Goal: Task Accomplishment & Management: Use online tool/utility

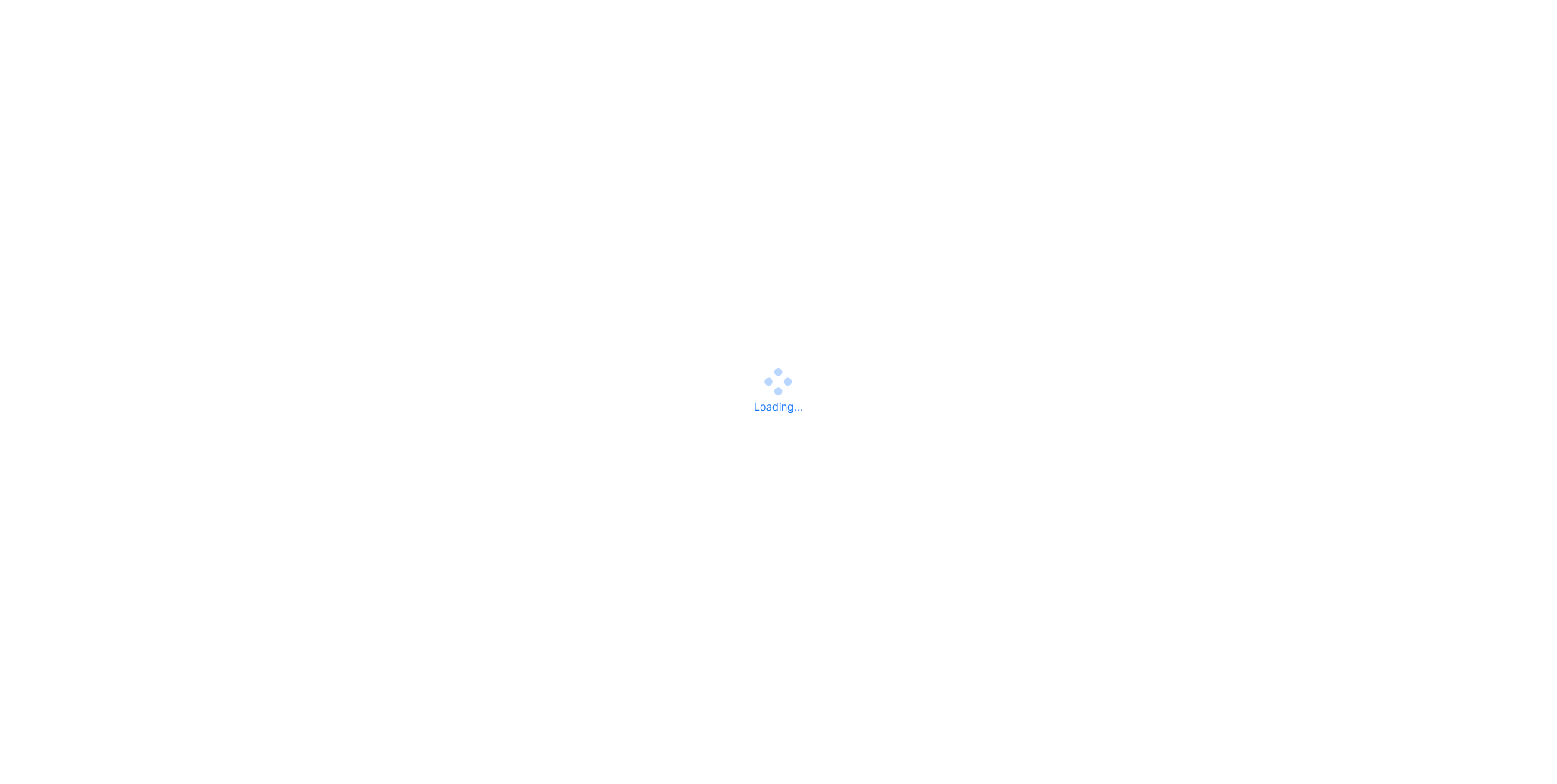
click at [184, 379] on div "Loading..." at bounding box center [778, 392] width 1557 height 46
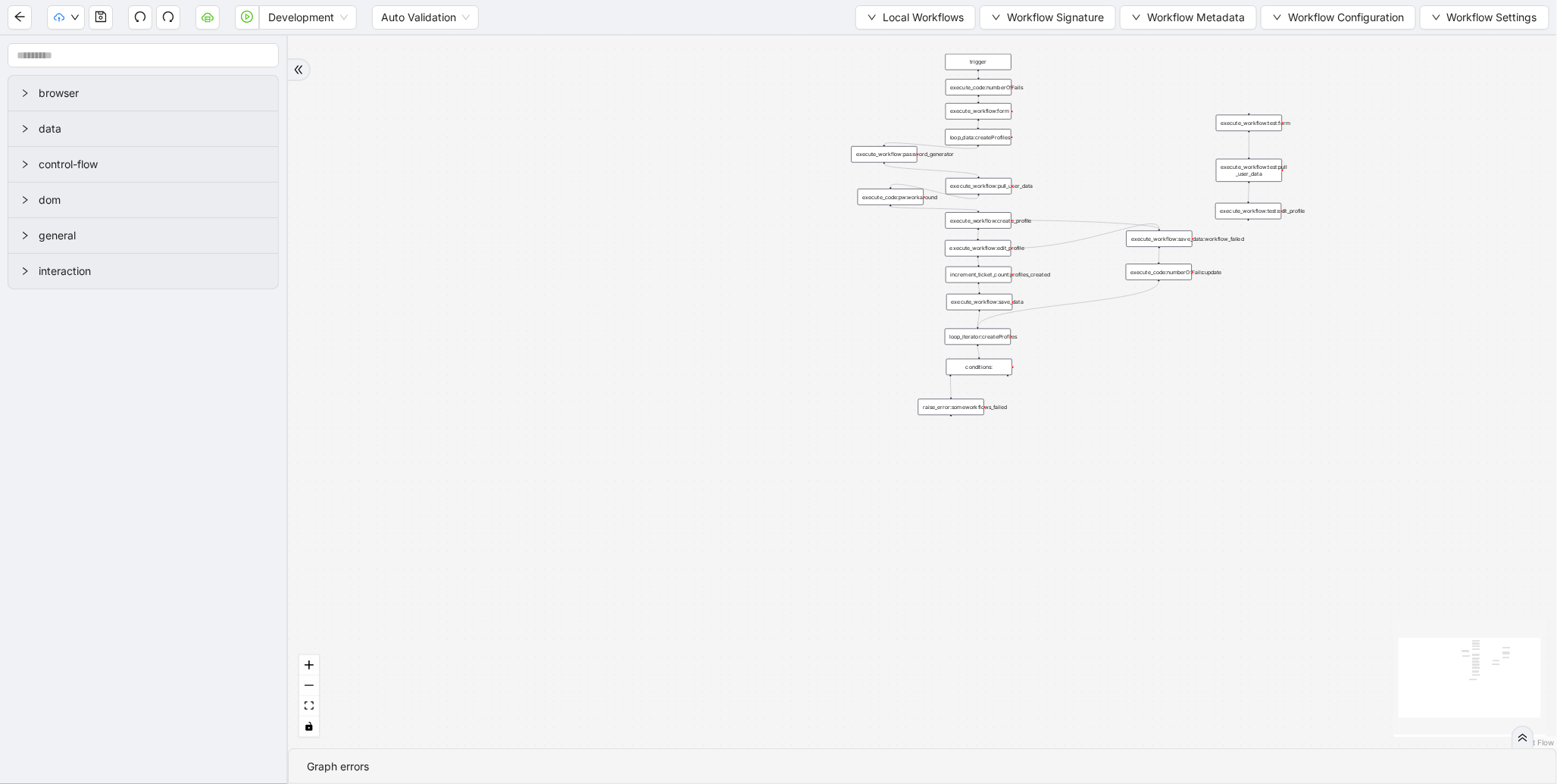
click at [1155, 470] on div "trigger execute_workflow:form execute_workflow:create_profile execute_workflow:…" at bounding box center [922, 392] width 1269 height 713
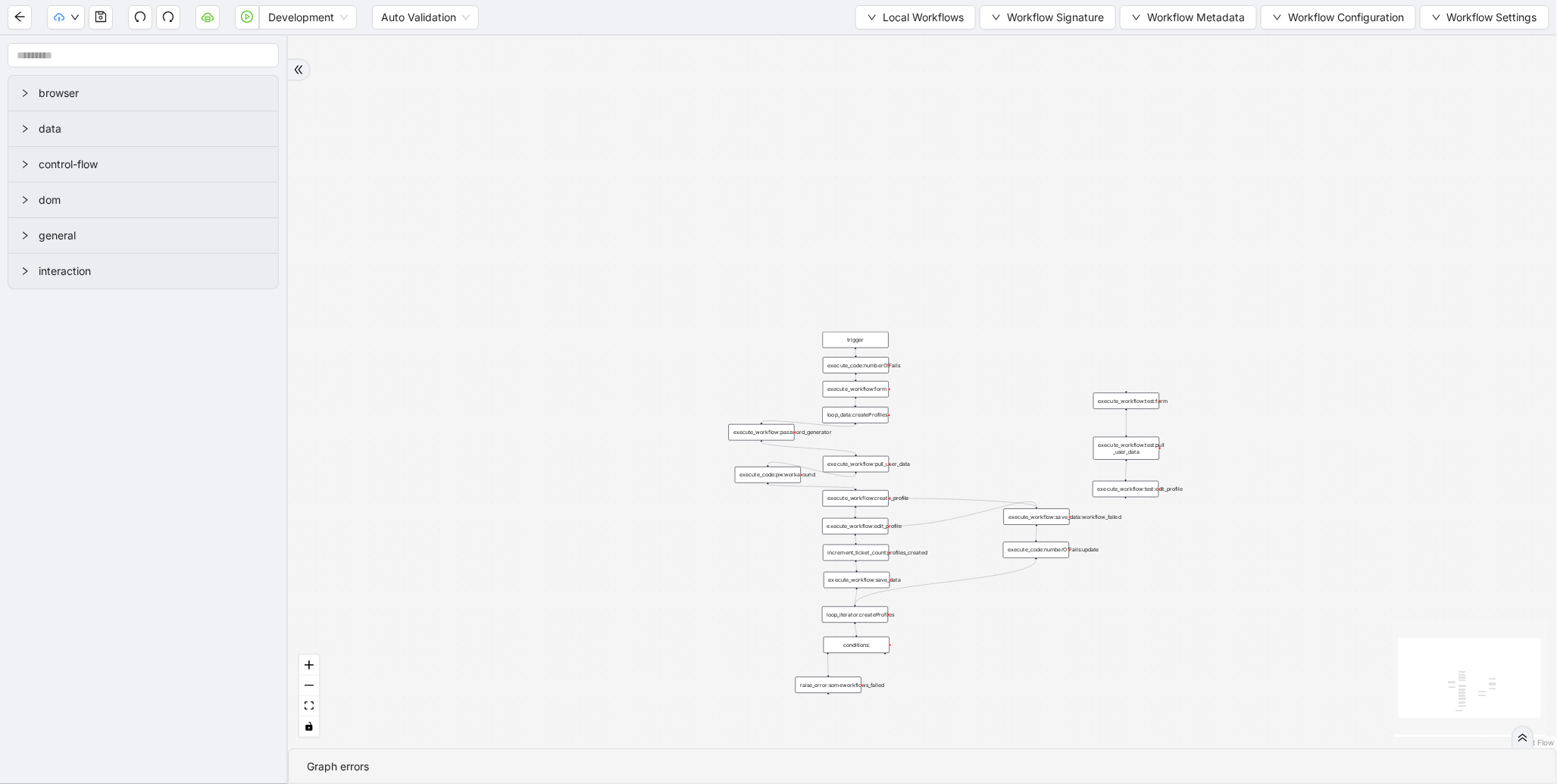
drag, startPoint x: 729, startPoint y: 163, endPoint x: 617, endPoint y: 421, distance: 281.3
click at [617, 421] on div "trigger execute_workflow:form execute_workflow:create_profile execute_workflow:…" at bounding box center [922, 392] width 1269 height 713
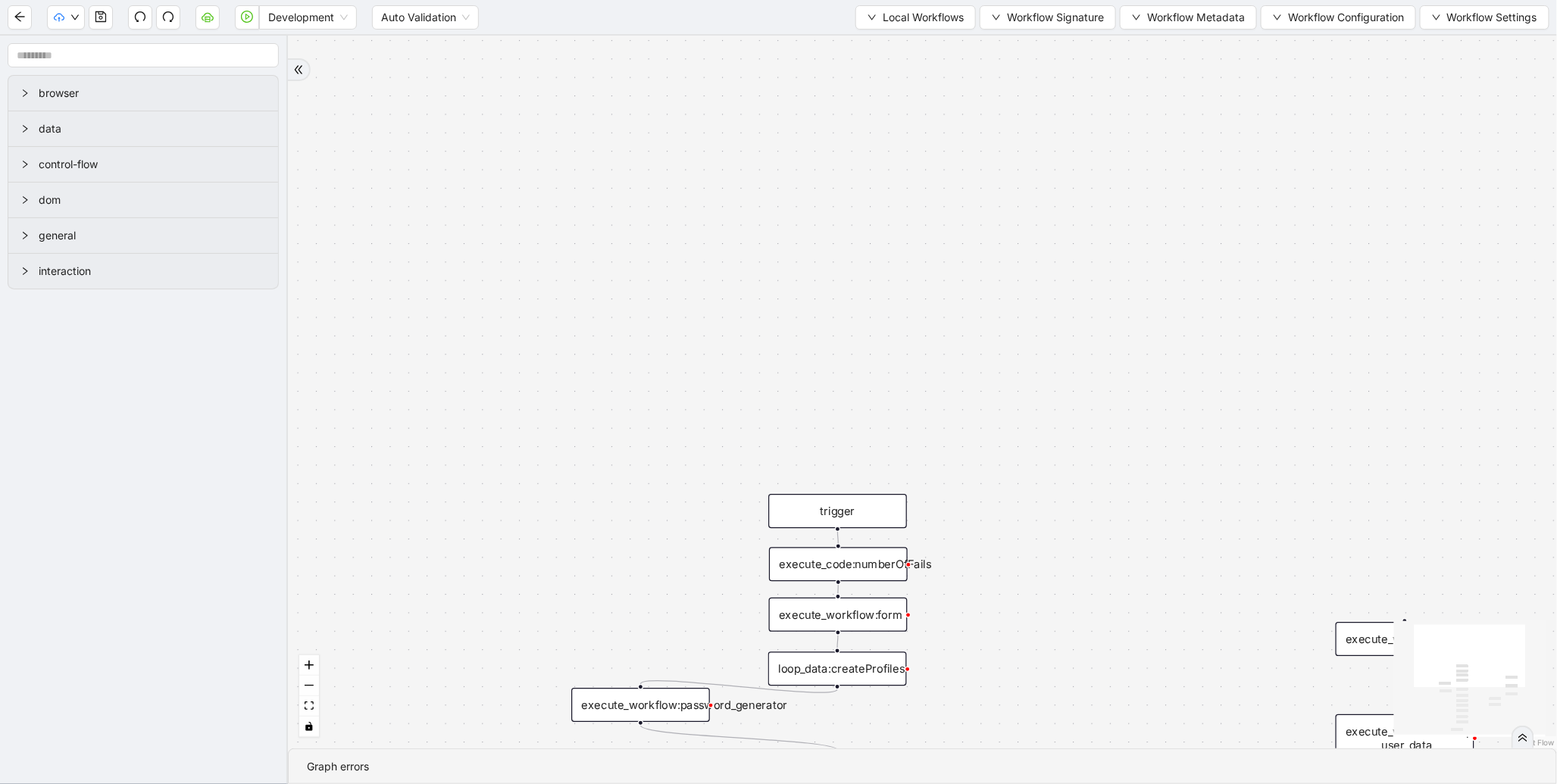
click at [904, 34] on div "Development Auto Validation Local Workflows Workflow Signature Workflow Metadat…" at bounding box center [778, 17] width 1557 height 34
click at [905, 29] on button "Local Workflows" at bounding box center [916, 17] width 121 height 24
click at [897, 44] on span "Select" at bounding box center [908, 46] width 98 height 17
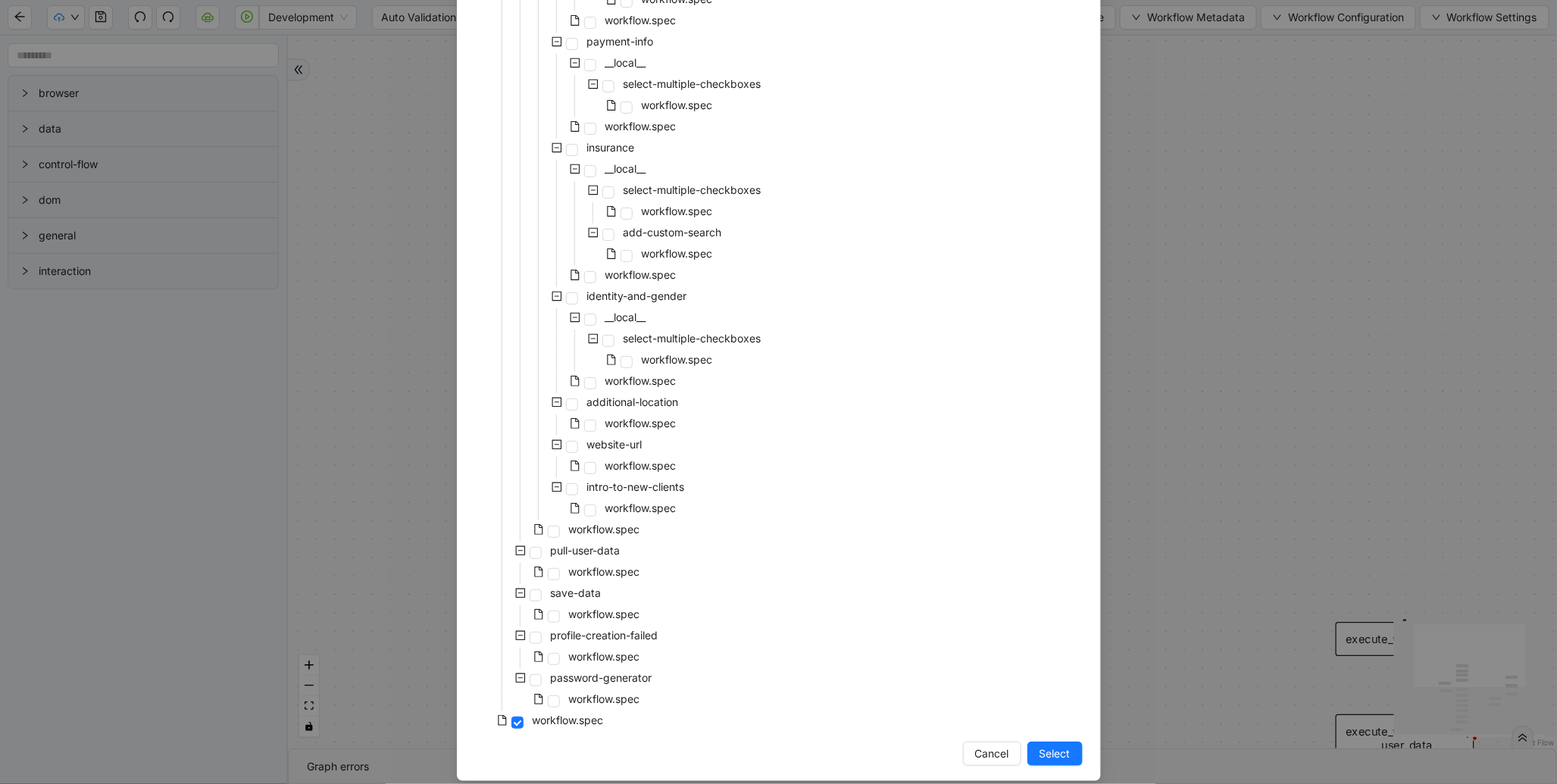
scroll to position [1071, 0]
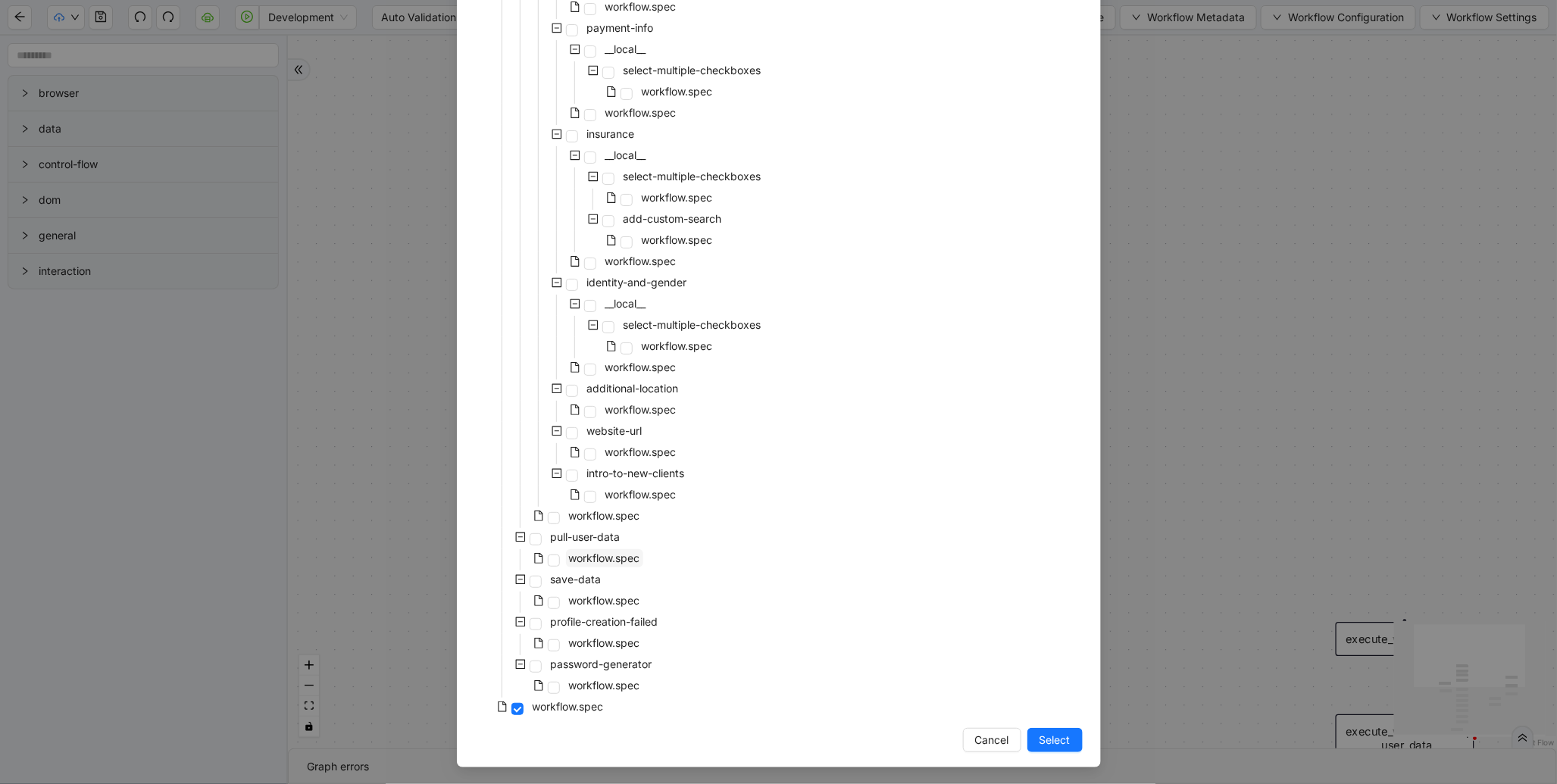
click at [583, 558] on span "workflow.spec" at bounding box center [605, 557] width 71 height 13
click at [1056, 743] on span "Select" at bounding box center [1055, 739] width 31 height 17
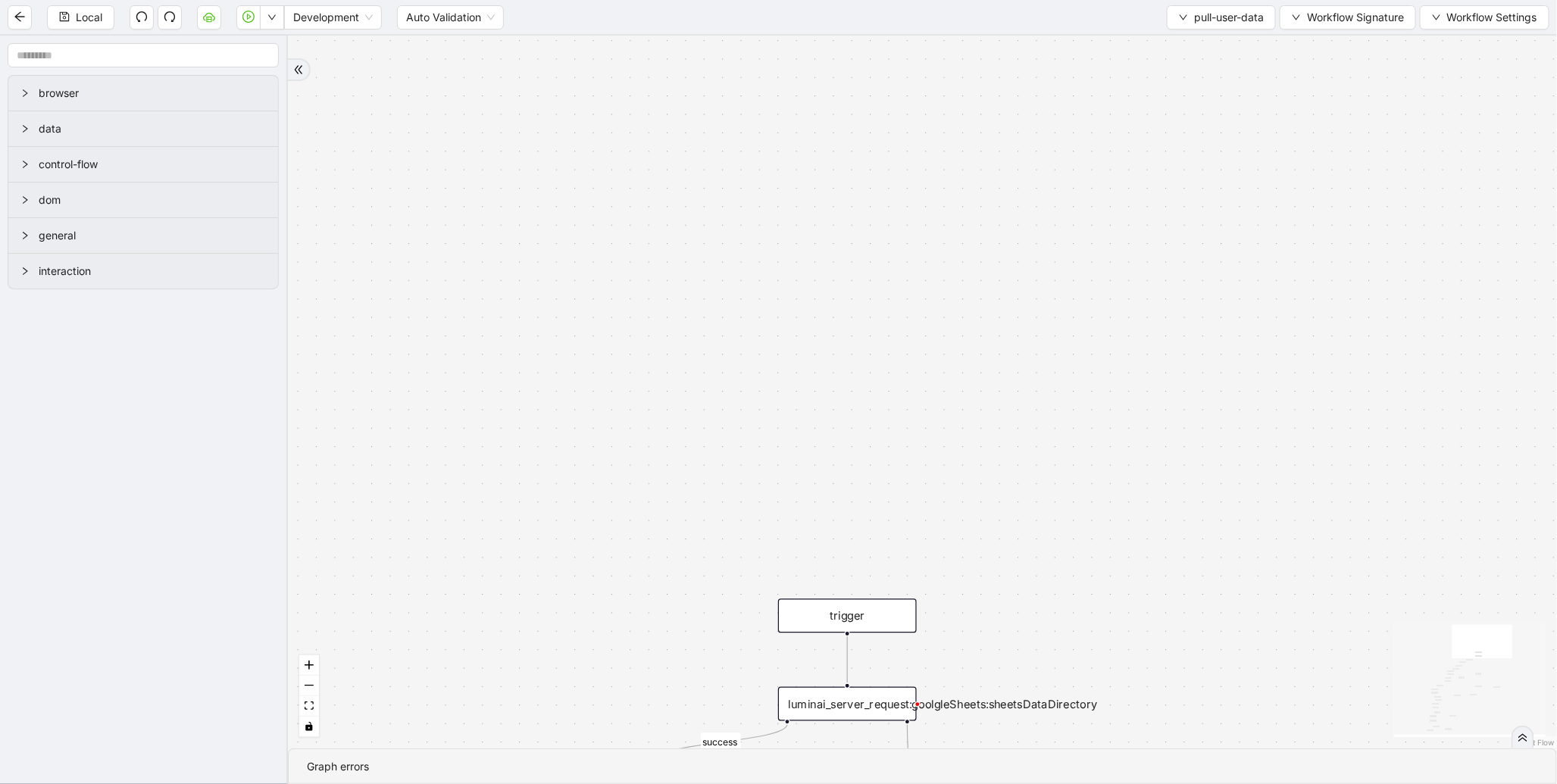
drag, startPoint x: 836, startPoint y: 464, endPoint x: 737, endPoint y: 237, distance: 247.6
click at [737, 237] on div "fallback validation fallback validation fallback fallback success fallback vali…" at bounding box center [922, 392] width 1269 height 713
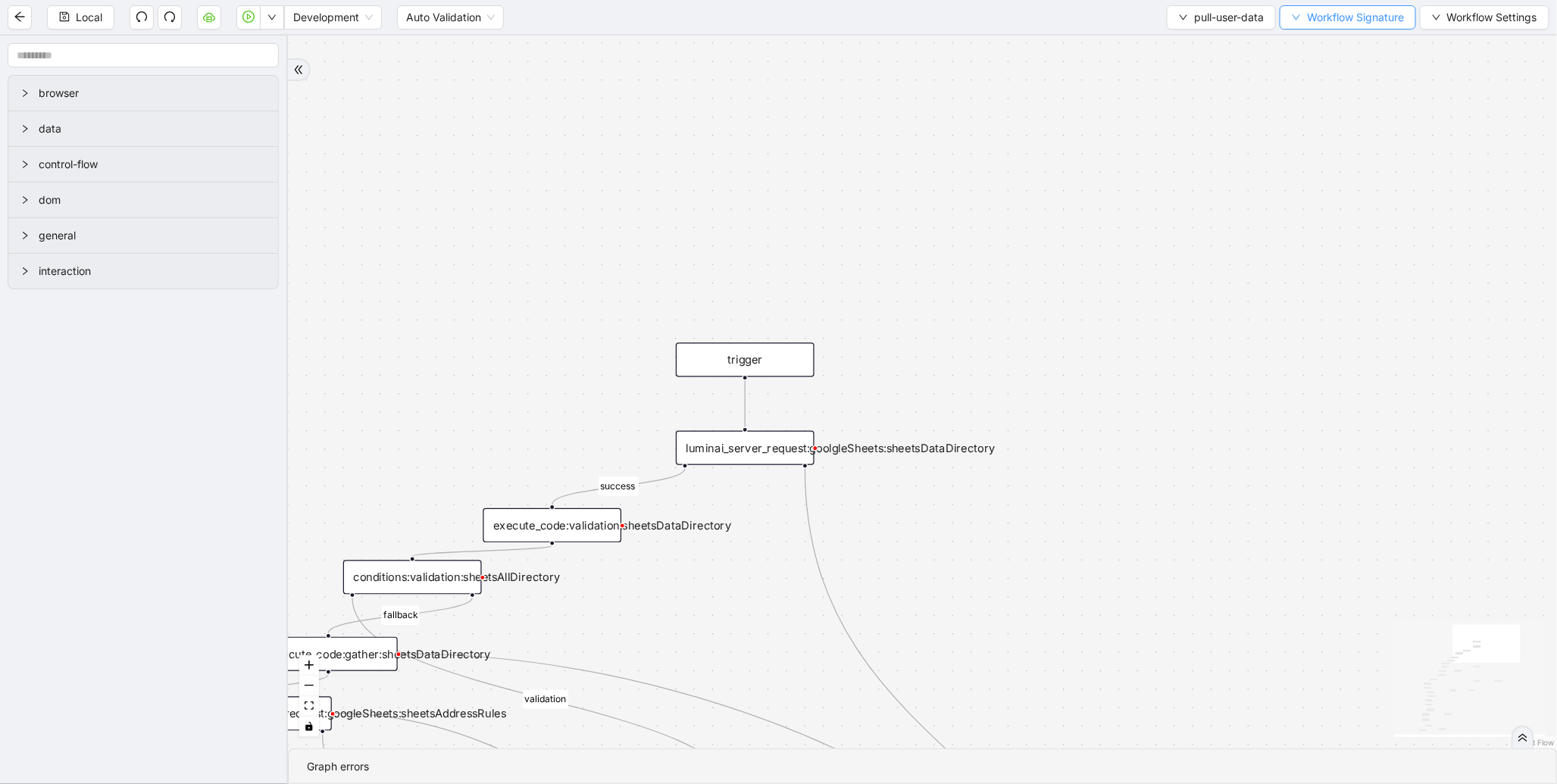
click at [1336, 24] on span "Workflow Signature" at bounding box center [1356, 17] width 97 height 17
click at [1311, 118] on span "Defaults" at bounding box center [1345, 119] width 102 height 17
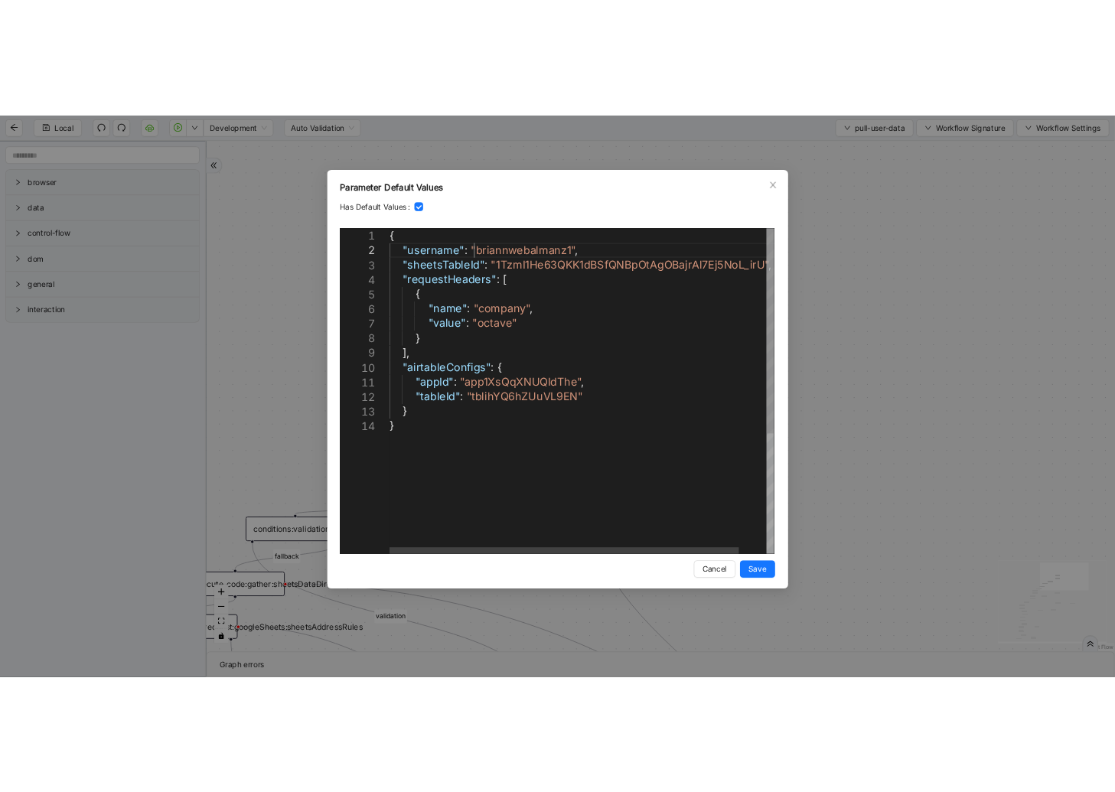
scroll to position [0, 0]
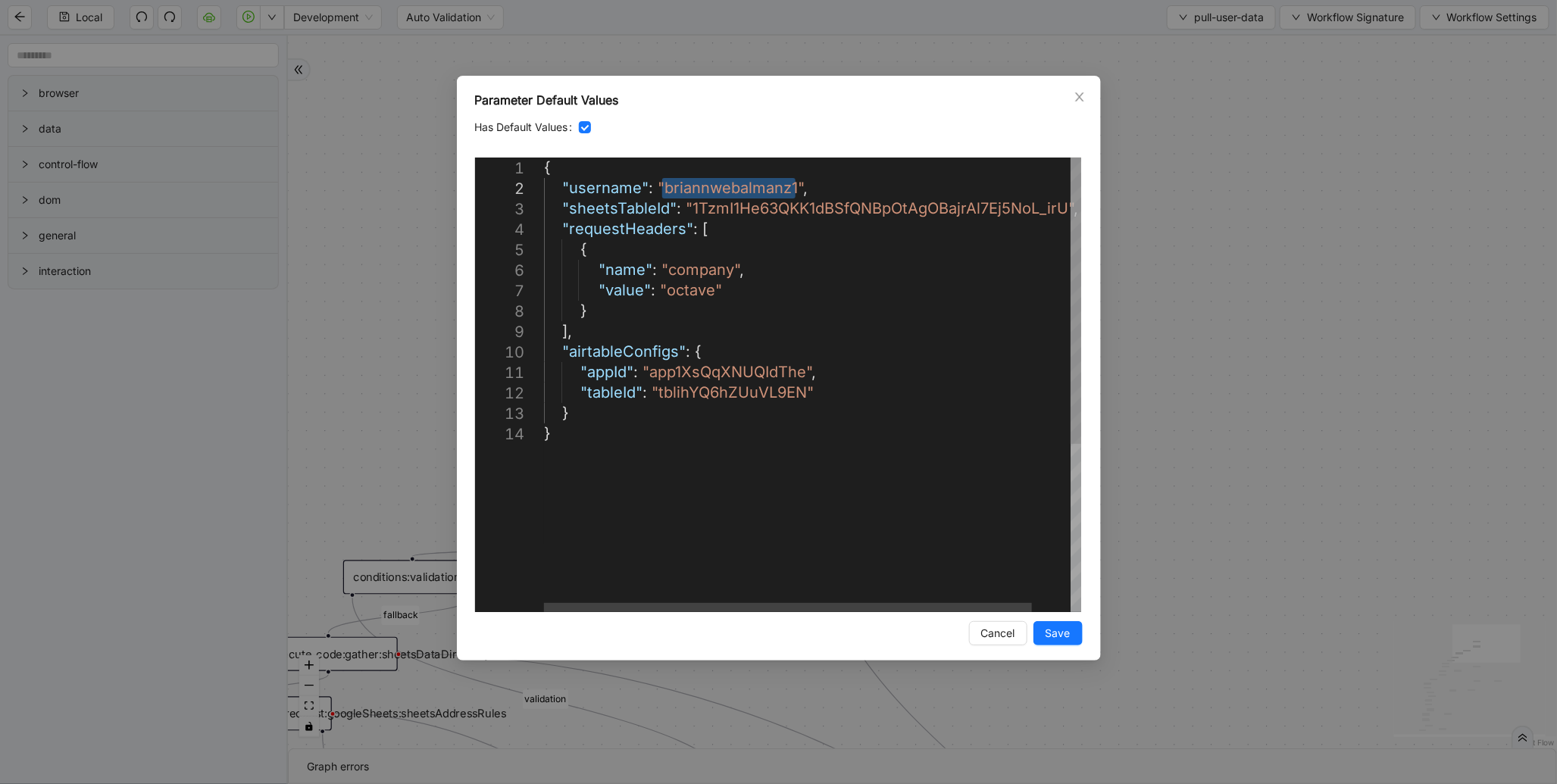
drag, startPoint x: 663, startPoint y: 192, endPoint x: 776, endPoint y: 259, distance: 131.4
paste textarea "Editor content;Press Alt+F1 for Accessibility Options."
type textarea "**********"
click at [1040, 630] on button "Save" at bounding box center [1058, 633] width 50 height 24
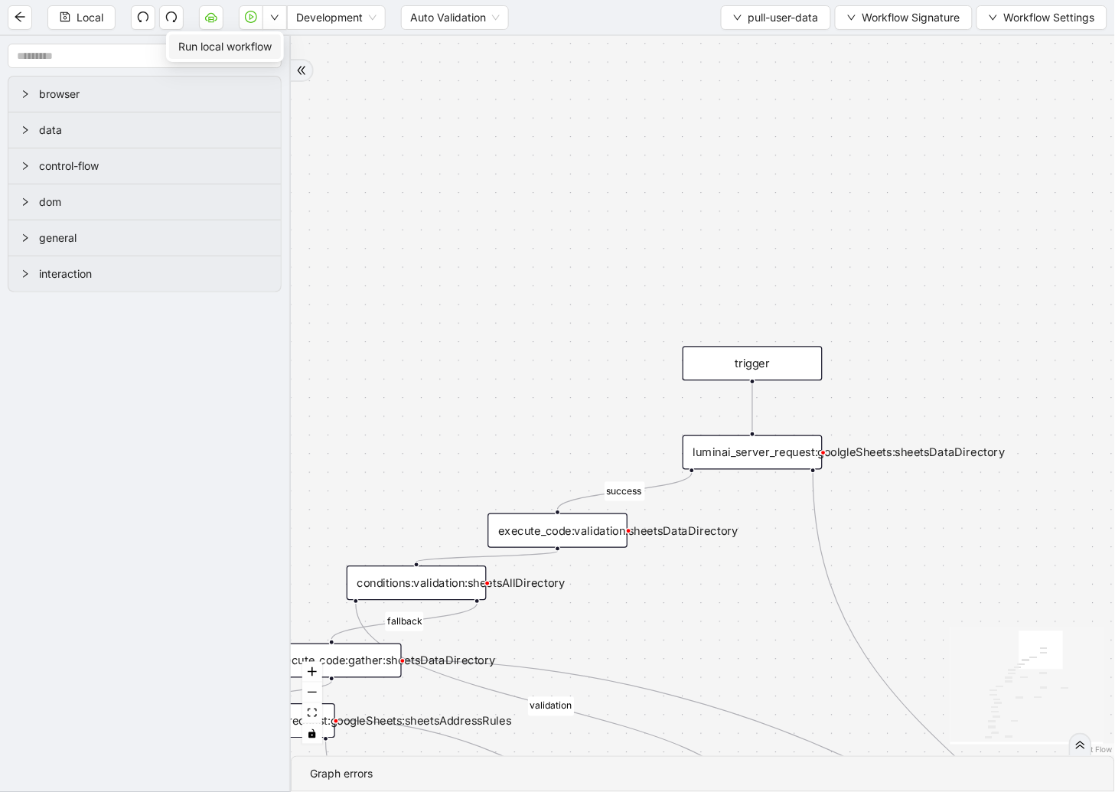
click at [278, 37] on li "Run local workflow" at bounding box center [225, 46] width 112 height 24
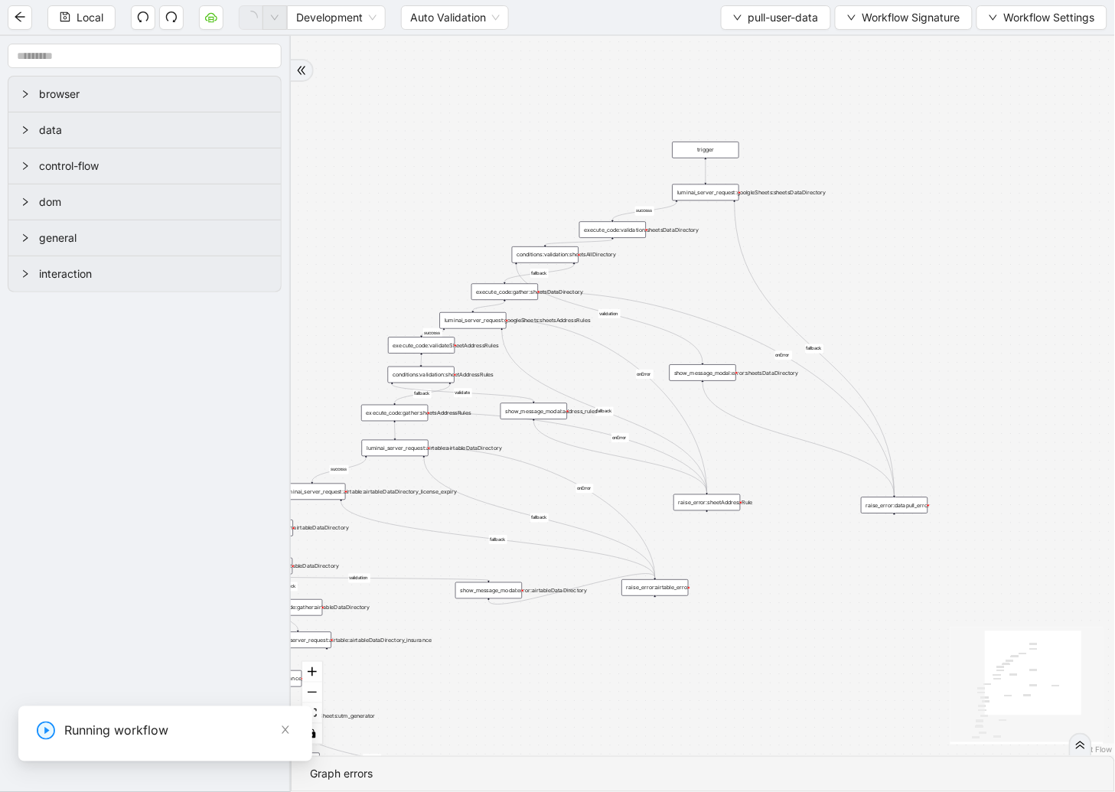
drag, startPoint x: 501, startPoint y: 433, endPoint x: 574, endPoint y: 140, distance: 301.9
click at [572, 142] on div "fallback validation fallback validation fallback fallback success fallback vali…" at bounding box center [703, 396] width 824 height 720
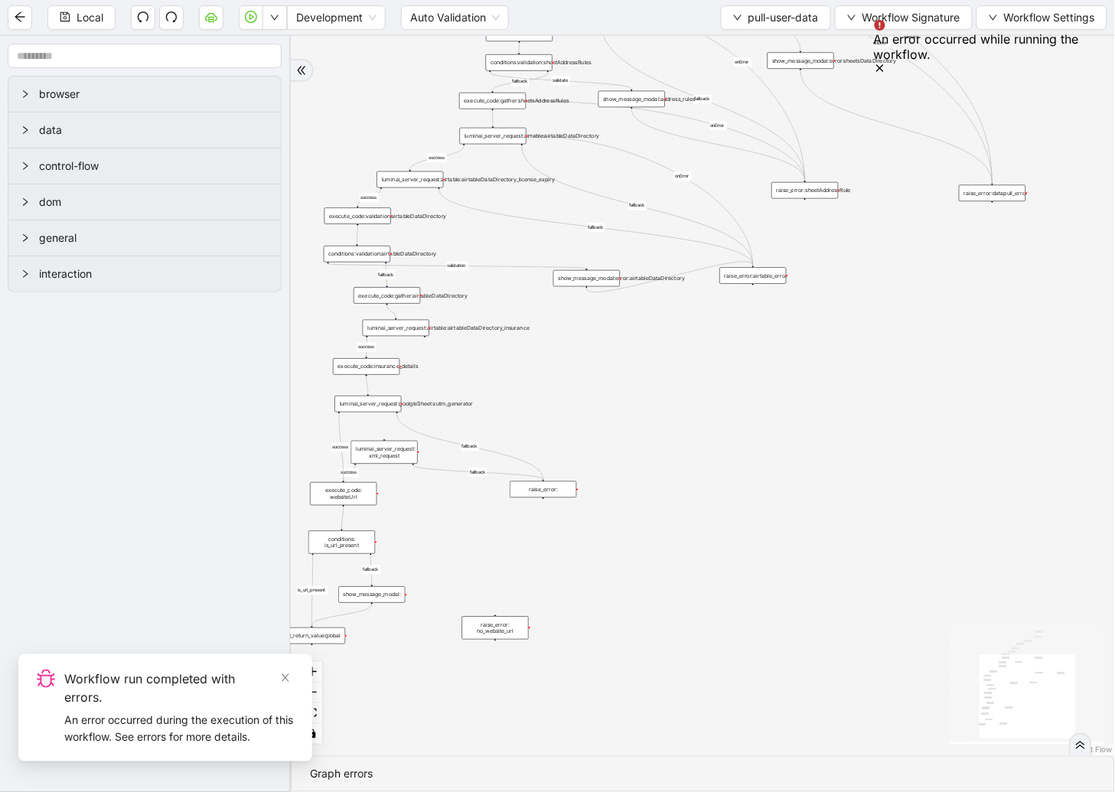
drag, startPoint x: 907, startPoint y: 572, endPoint x: 847, endPoint y: 384, distance: 197.4
click at [847, 384] on div "fallback validation fallback validation fallback fallback success fallback vali…" at bounding box center [703, 396] width 824 height 720
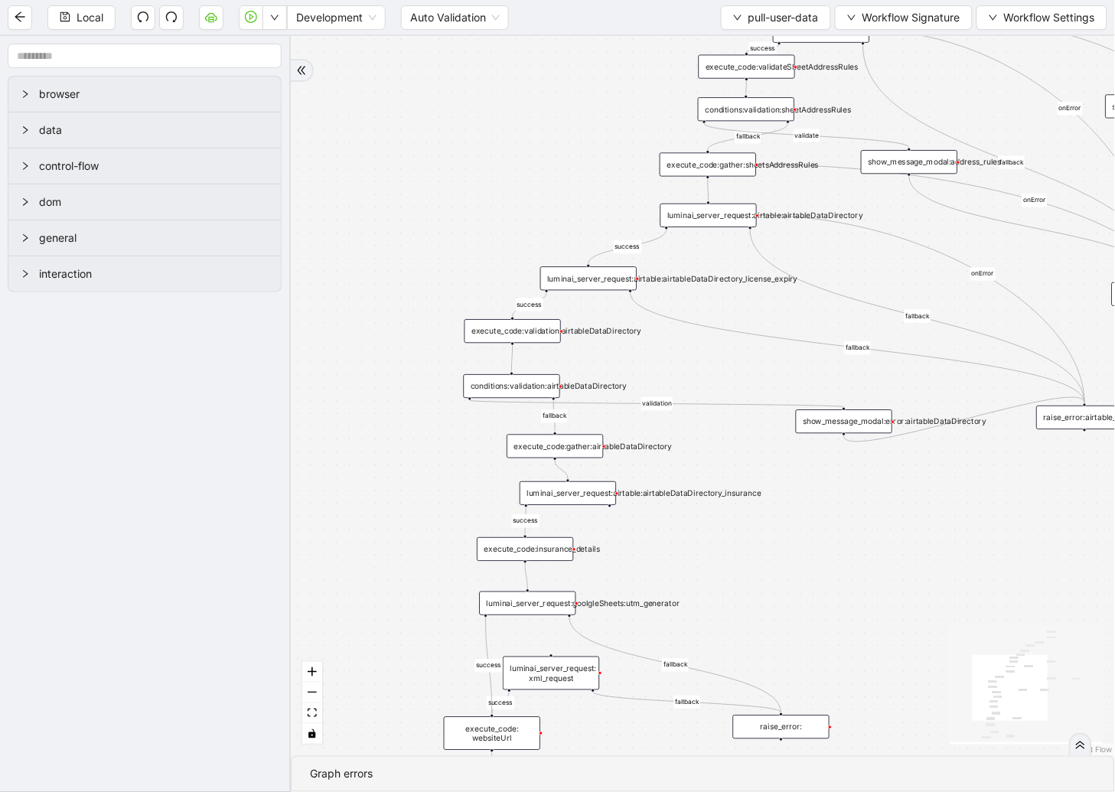
drag, startPoint x: 583, startPoint y: 357, endPoint x: 786, endPoint y: 498, distance: 246.8
click at [786, 498] on div "fallback validation fallback validation fallback fallback success fallback vali…" at bounding box center [703, 396] width 824 height 720
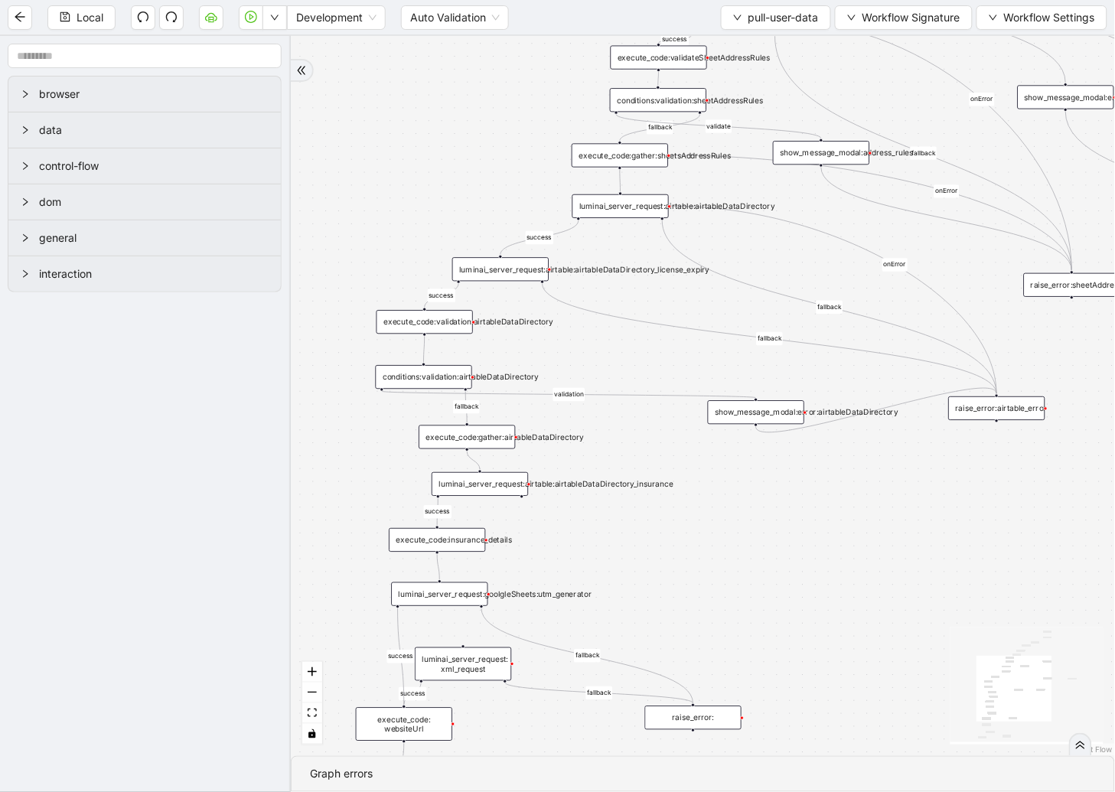
drag, startPoint x: 575, startPoint y: 210, endPoint x: 487, endPoint y: 201, distance: 88.4
click at [487, 201] on div "fallback validation fallback validation fallback fallback success fallback vali…" at bounding box center [703, 396] width 824 height 720
click at [486, 275] on div "luminai_server_request:airtable:airtableDataDirectory_license_expiry" at bounding box center [500, 269] width 96 height 24
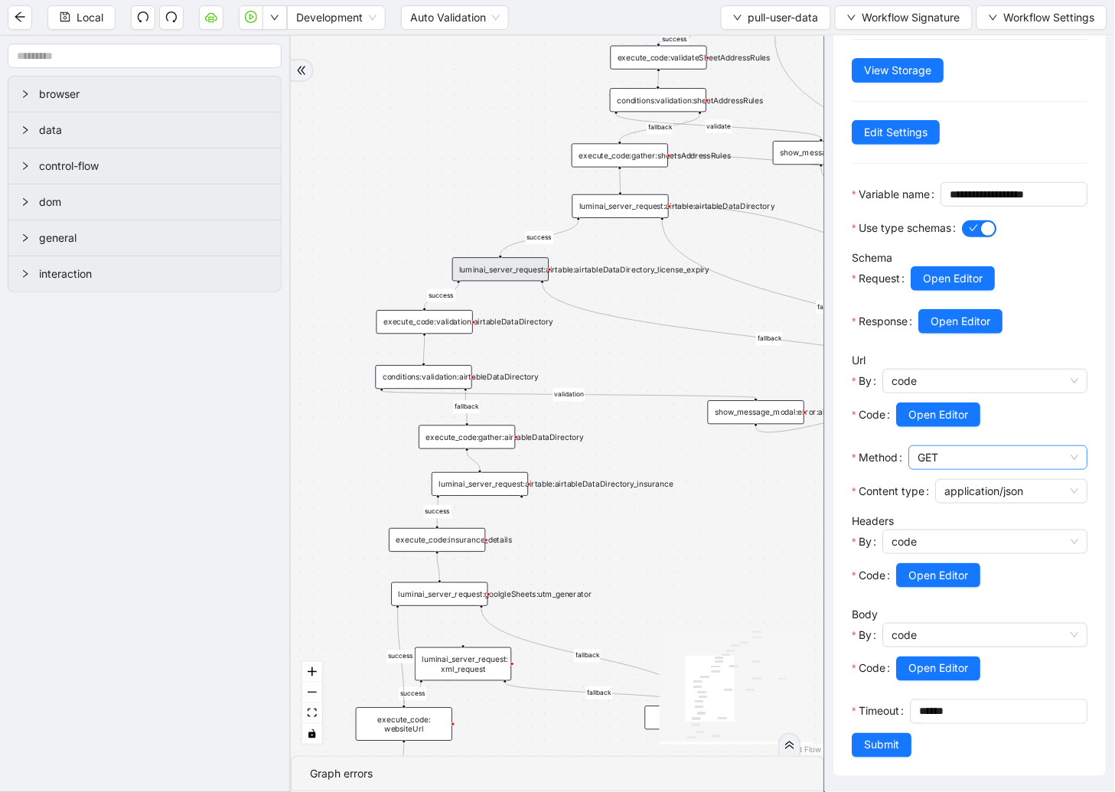
scroll to position [151, 0]
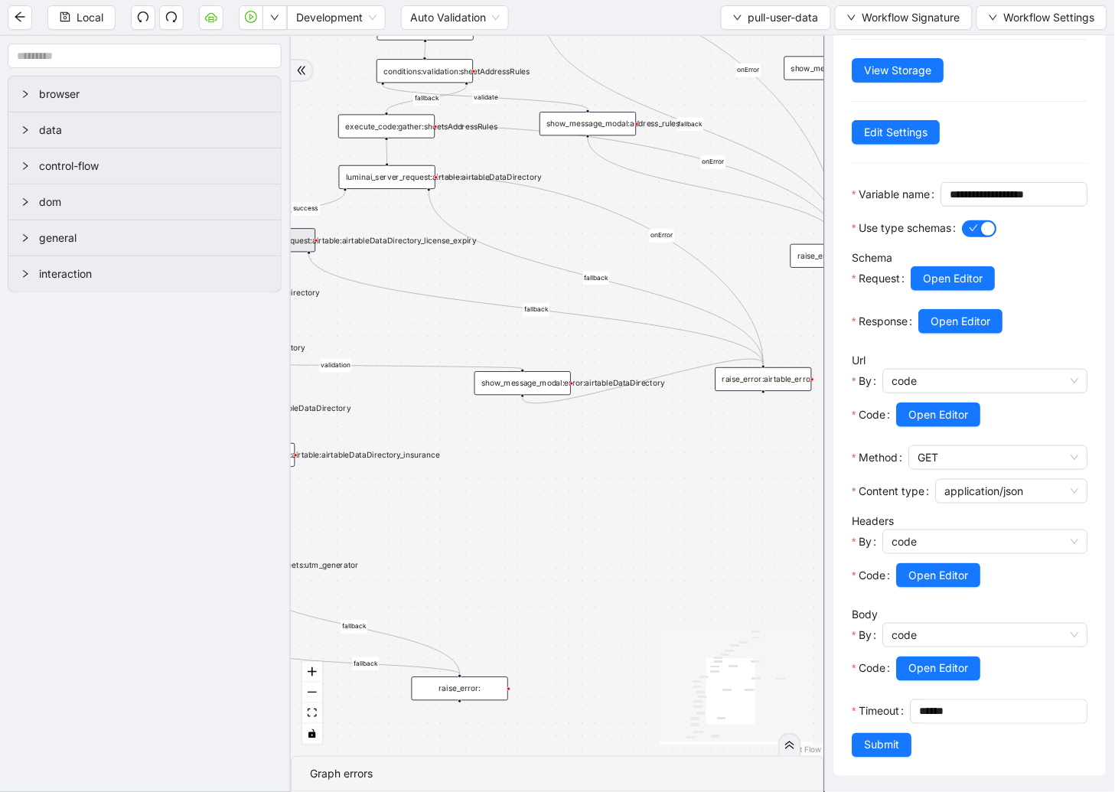
drag, startPoint x: 667, startPoint y: 340, endPoint x: 425, endPoint y: 304, distance: 245.2
click at [425, 304] on div "fallback validation fallback validation fallback fallback success fallback vali…" at bounding box center [557, 396] width 533 height 720
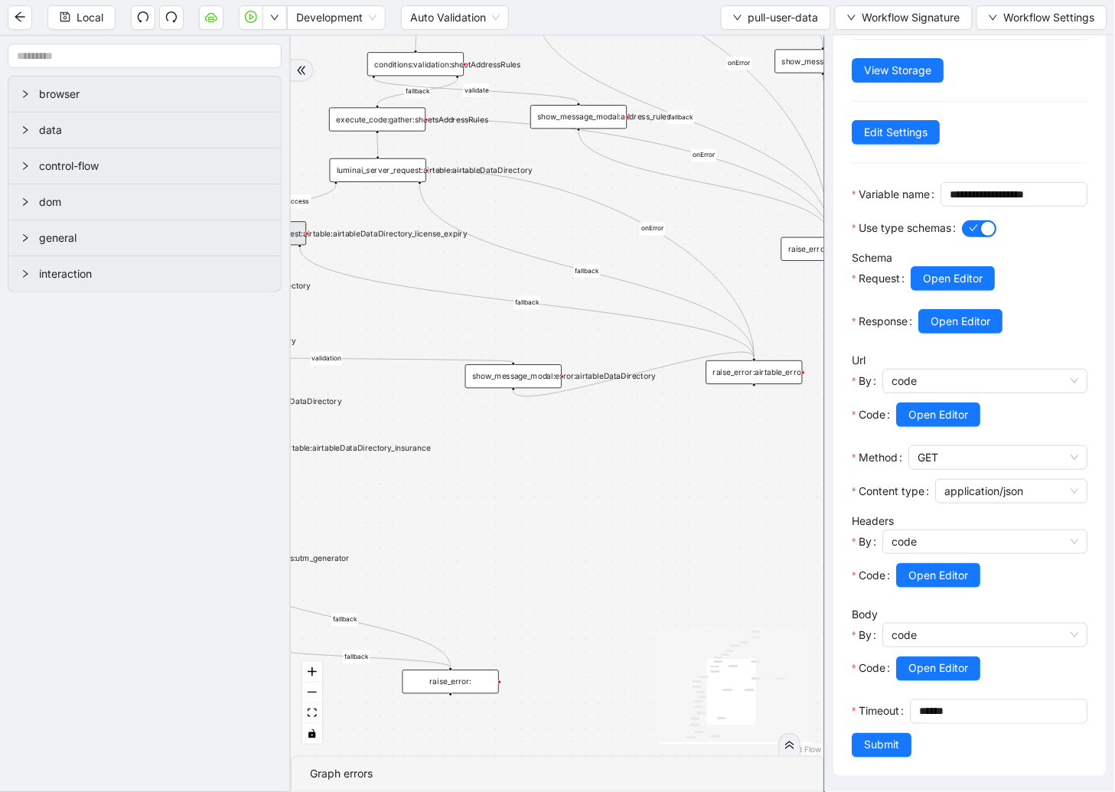
drag, startPoint x: 601, startPoint y: 461, endPoint x: 781, endPoint y: 509, distance: 186.9
click at [781, 509] on div "fallback validation fallback validation fallback fallback success fallback vali…" at bounding box center [557, 396] width 533 height 720
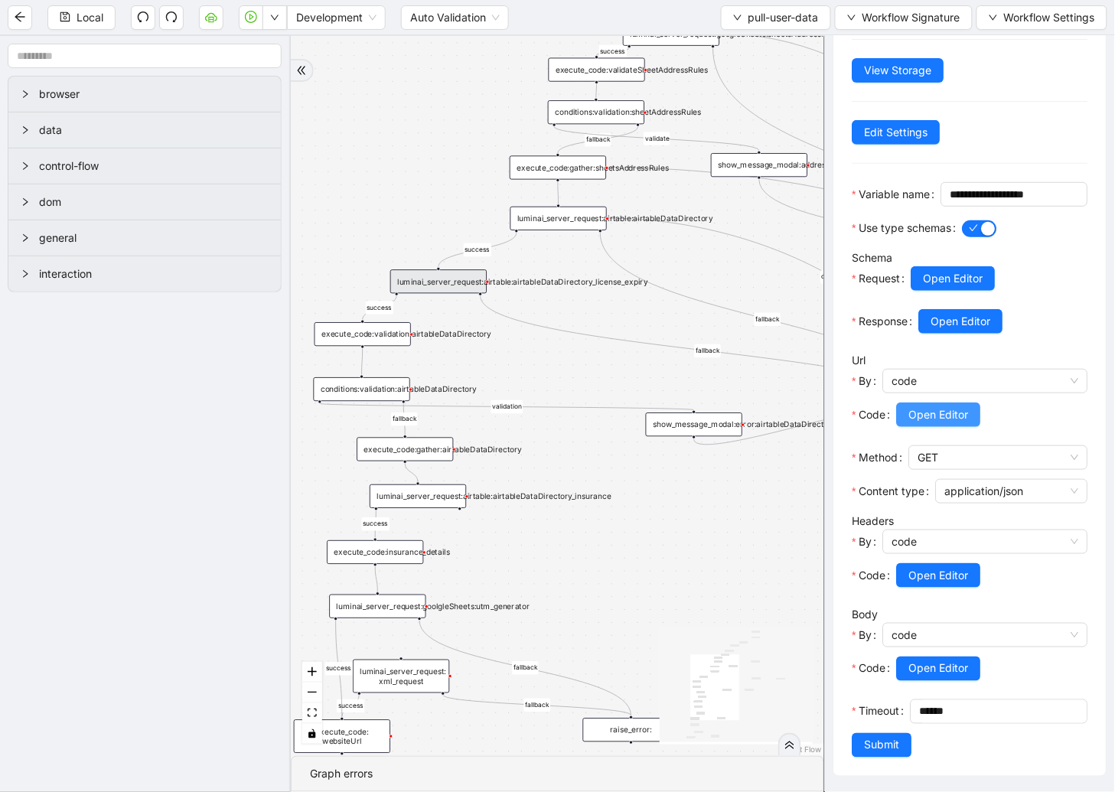
click at [947, 402] on button "Open Editor" at bounding box center [939, 414] width 84 height 24
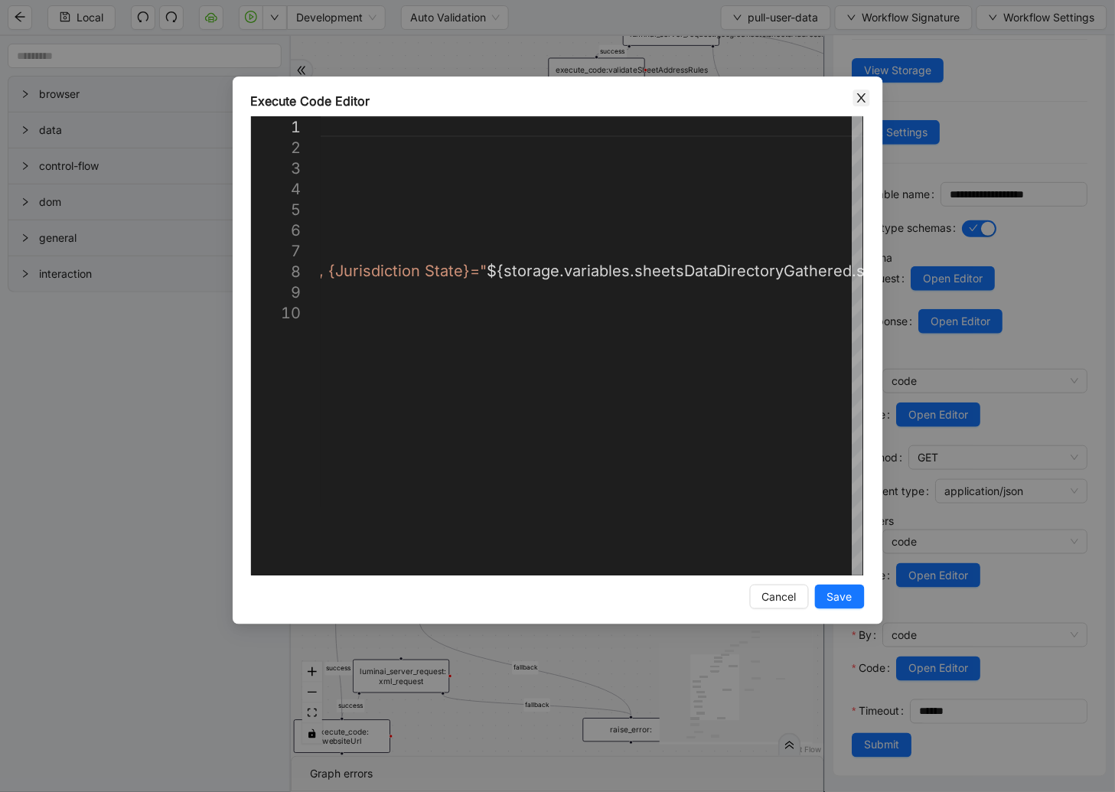
click at [864, 96] on icon "close" at bounding box center [861, 98] width 12 height 12
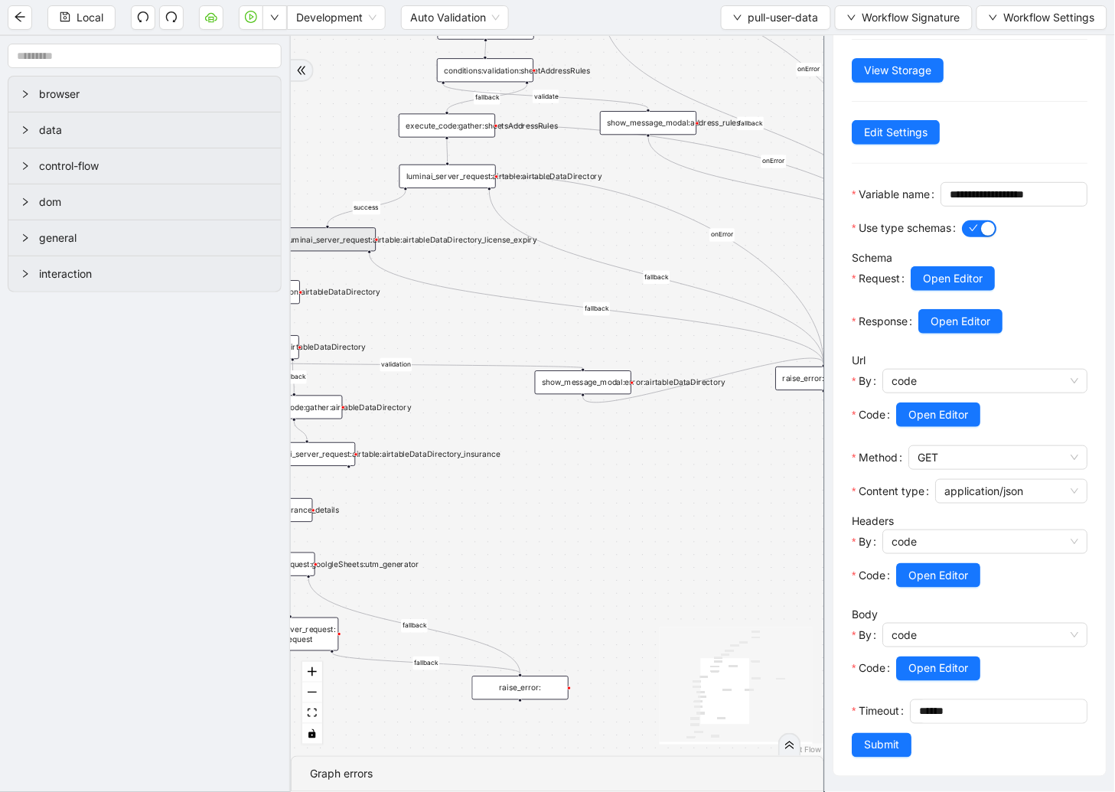
drag, startPoint x: 545, startPoint y: 348, endPoint x: 435, endPoint y: 306, distance: 118.6
click at [435, 306] on div "fallback validation fallback validation fallback fallback success fallback vali…" at bounding box center [557, 396] width 533 height 720
click at [467, 291] on icon "Edge from luminai_server_request:airtable:airtableDataDirectory_license_expiry …" at bounding box center [597, 309] width 454 height 110
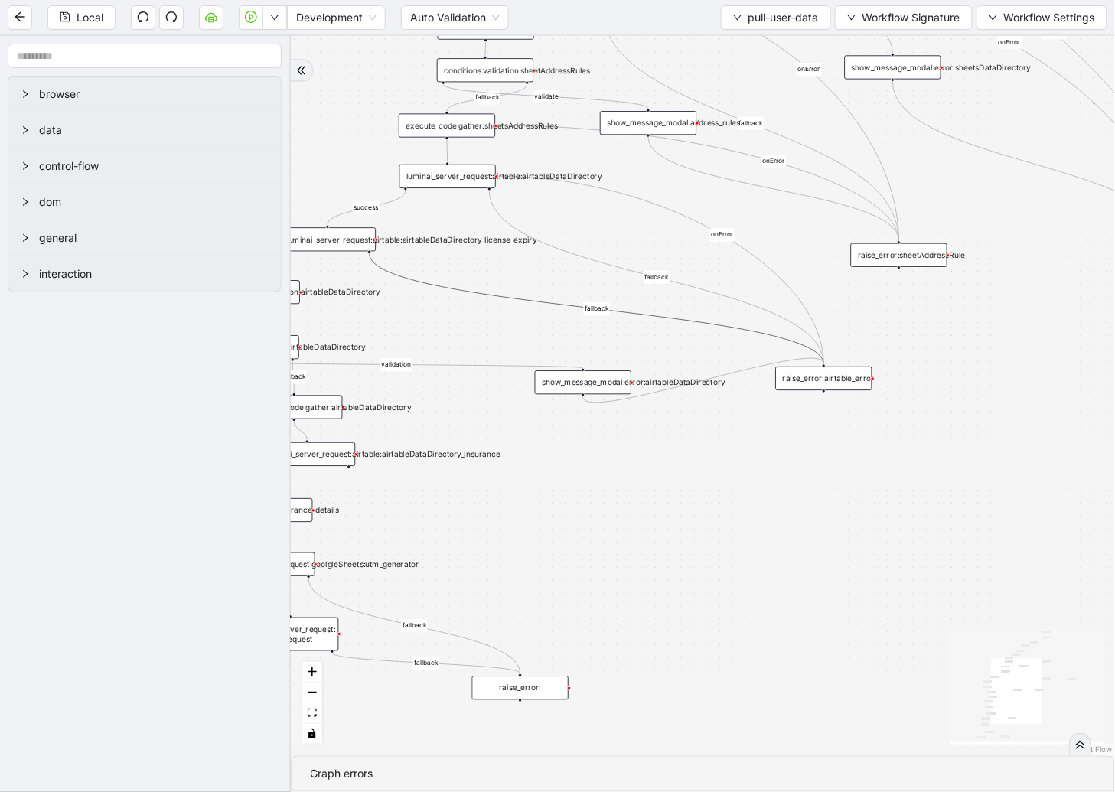
scroll to position [0, 0]
click at [262, 51] on span "Run local workflow" at bounding box center [224, 46] width 93 height 17
drag, startPoint x: 578, startPoint y: 296, endPoint x: 760, endPoint y: 360, distance: 193.1
click at [760, 360] on div "fallback validation fallback validation fallback fallback success fallback vali…" at bounding box center [703, 396] width 824 height 720
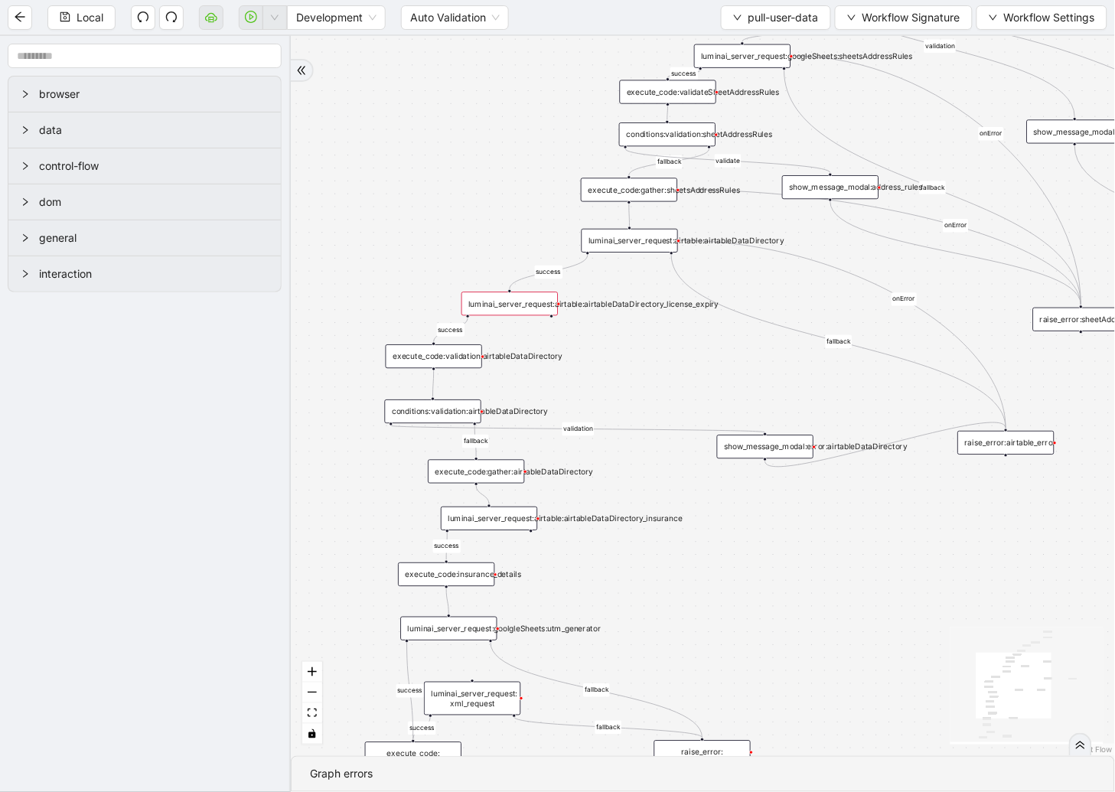
click at [552, 301] on div "luminai_server_request:airtable:airtableDataDirectory_license_expiry" at bounding box center [509, 303] width 96 height 24
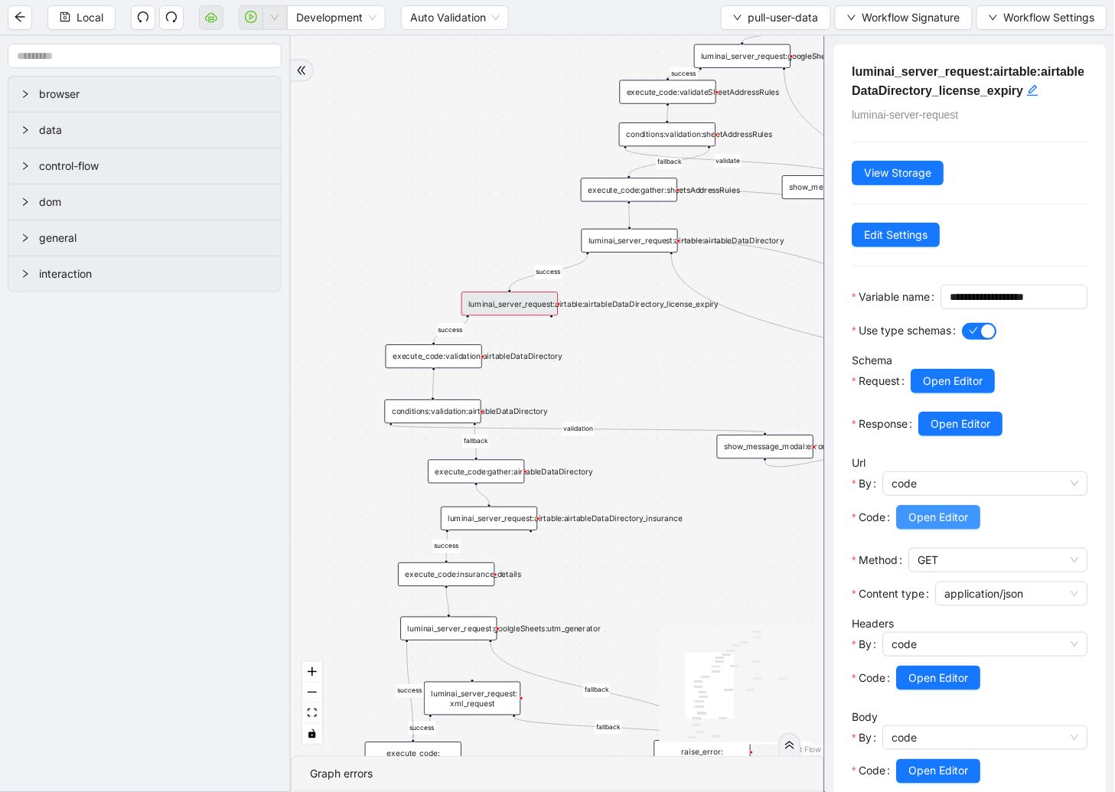
click at [965, 526] on span "Open Editor" at bounding box center [939, 517] width 60 height 17
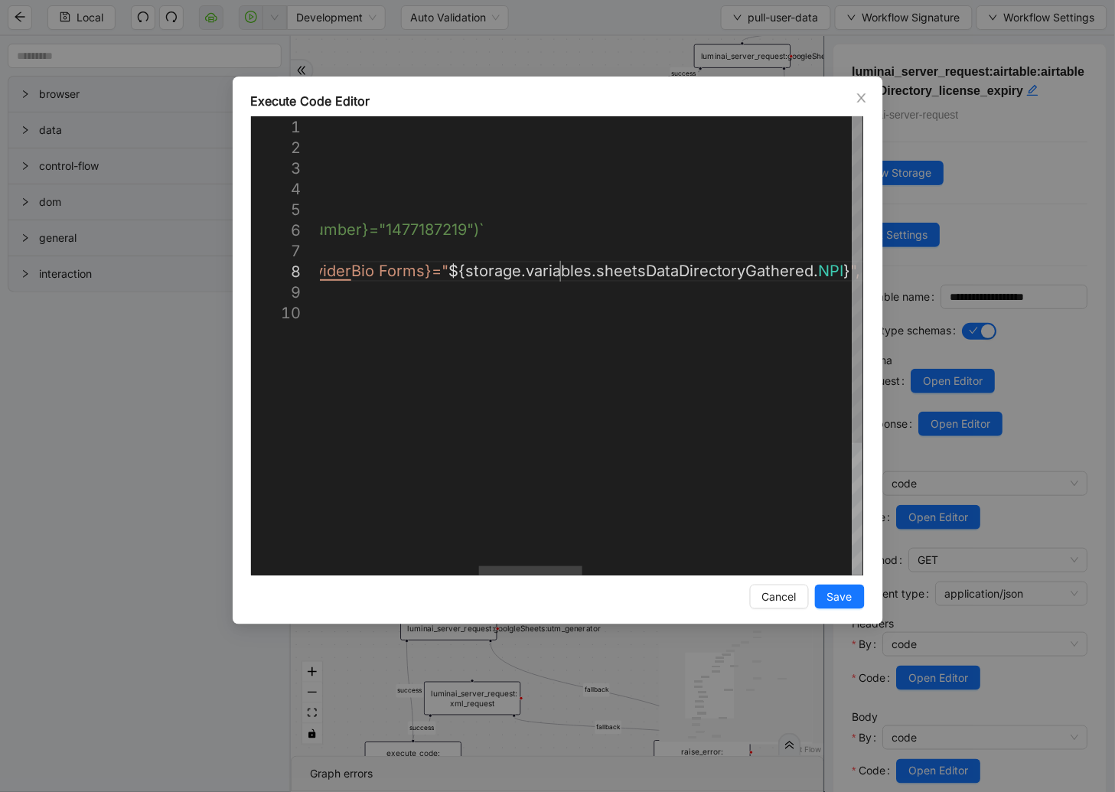
scroll to position [0, 1224]
drag, startPoint x: 562, startPoint y: 269, endPoint x: 636, endPoint y: 271, distance: 74.2
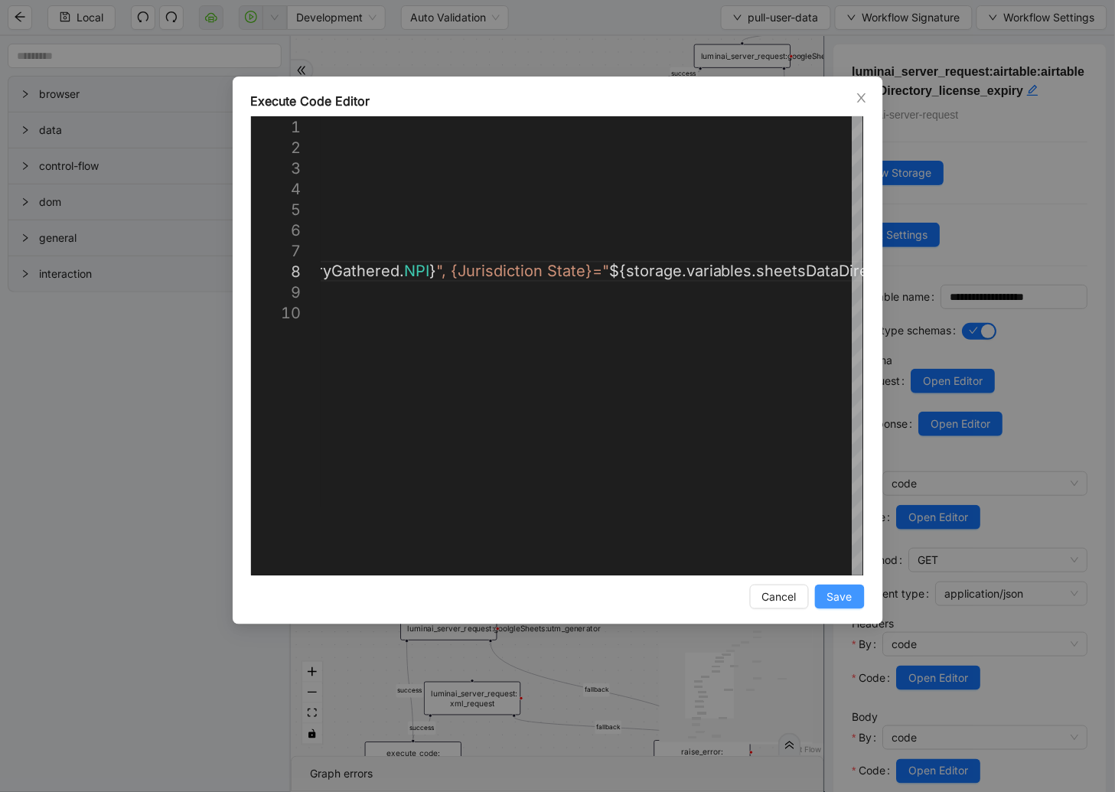
type textarea "**********"
click at [842, 590] on span "Save" at bounding box center [839, 596] width 25 height 17
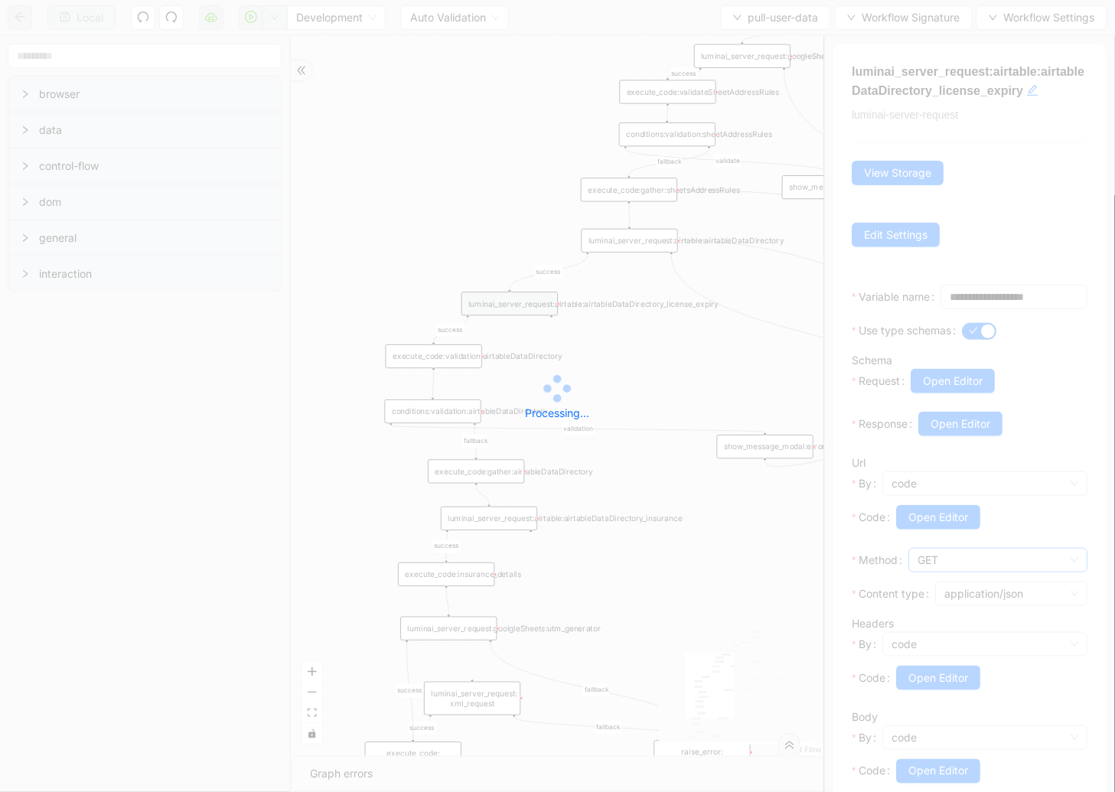
scroll to position [151, 0]
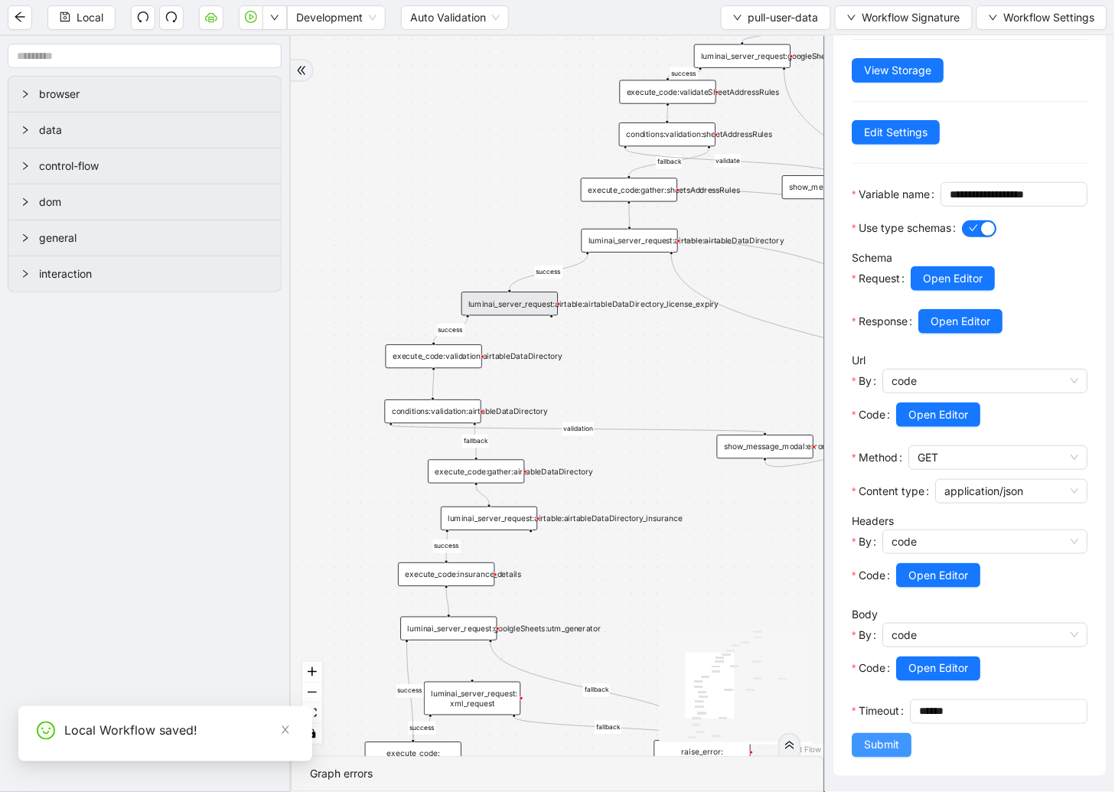
click at [885, 736] on button "Submit" at bounding box center [882, 745] width 60 height 24
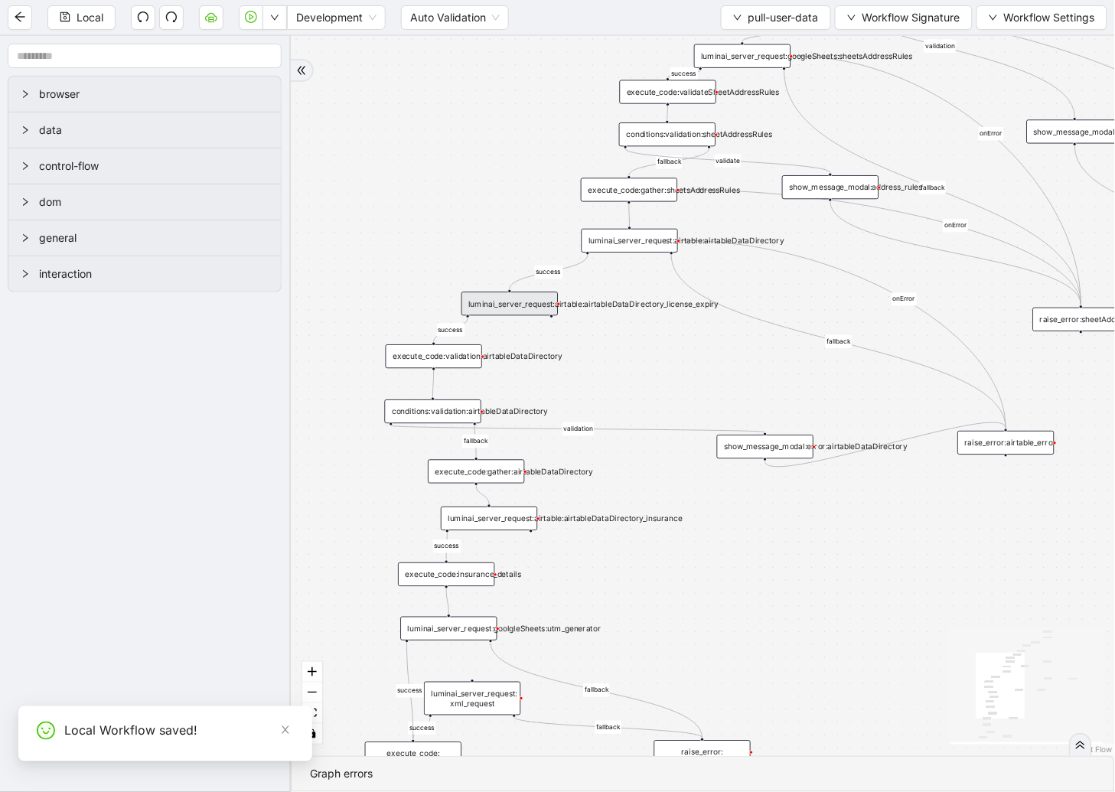
scroll to position [0, 0]
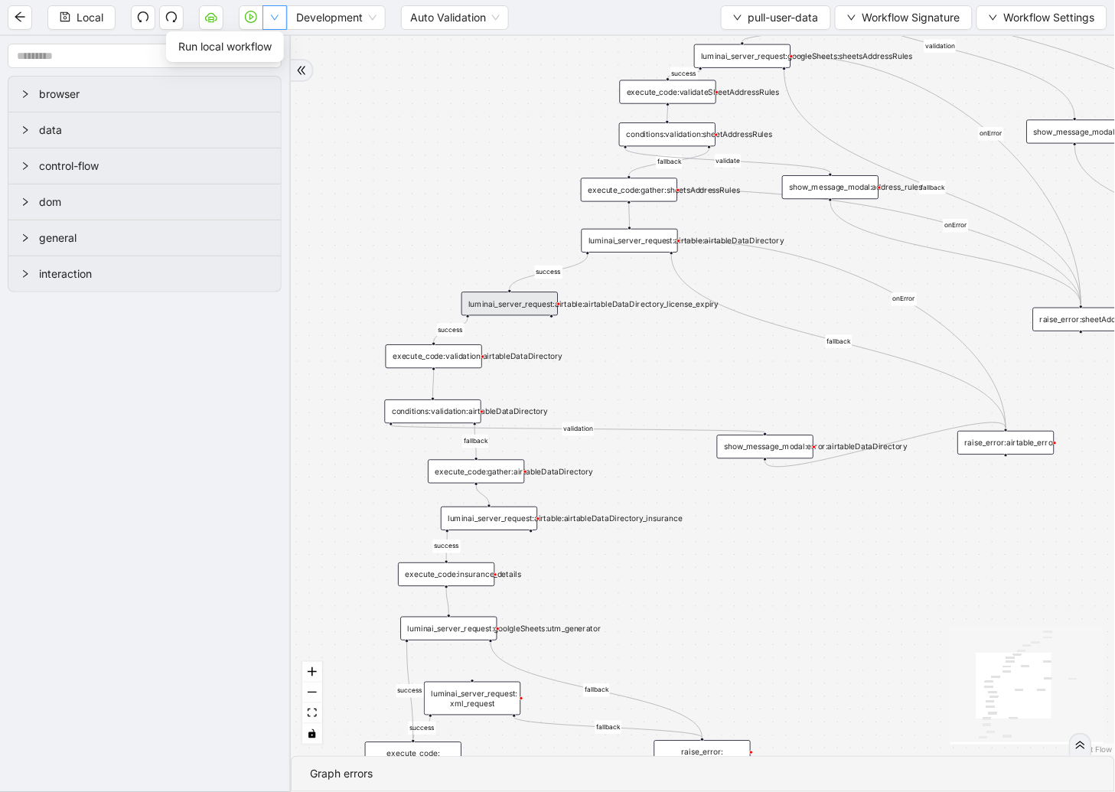
click at [278, 20] on icon "down" at bounding box center [274, 17] width 9 height 9
click at [261, 51] on span "Run local workflow" at bounding box center [224, 46] width 93 height 17
click at [528, 303] on div "luminai_server_request:airtable:airtableDataDirectory_license_expiry" at bounding box center [509, 303] width 96 height 24
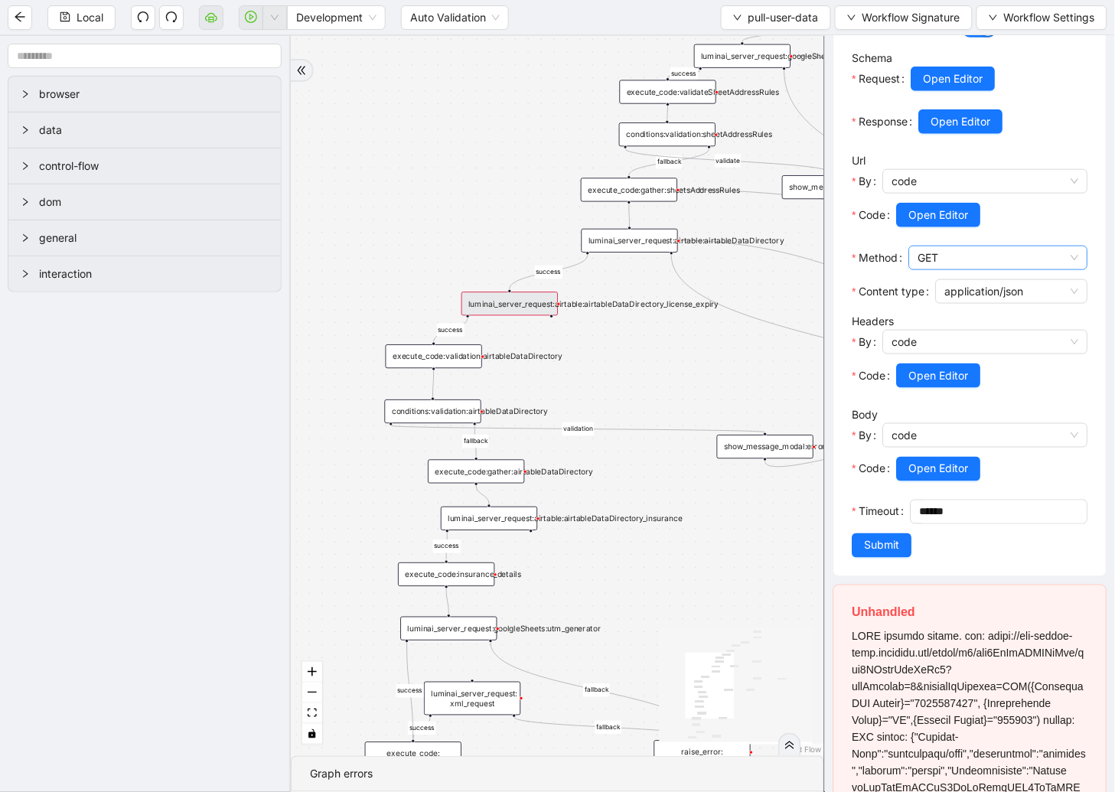
scroll to position [306, 0]
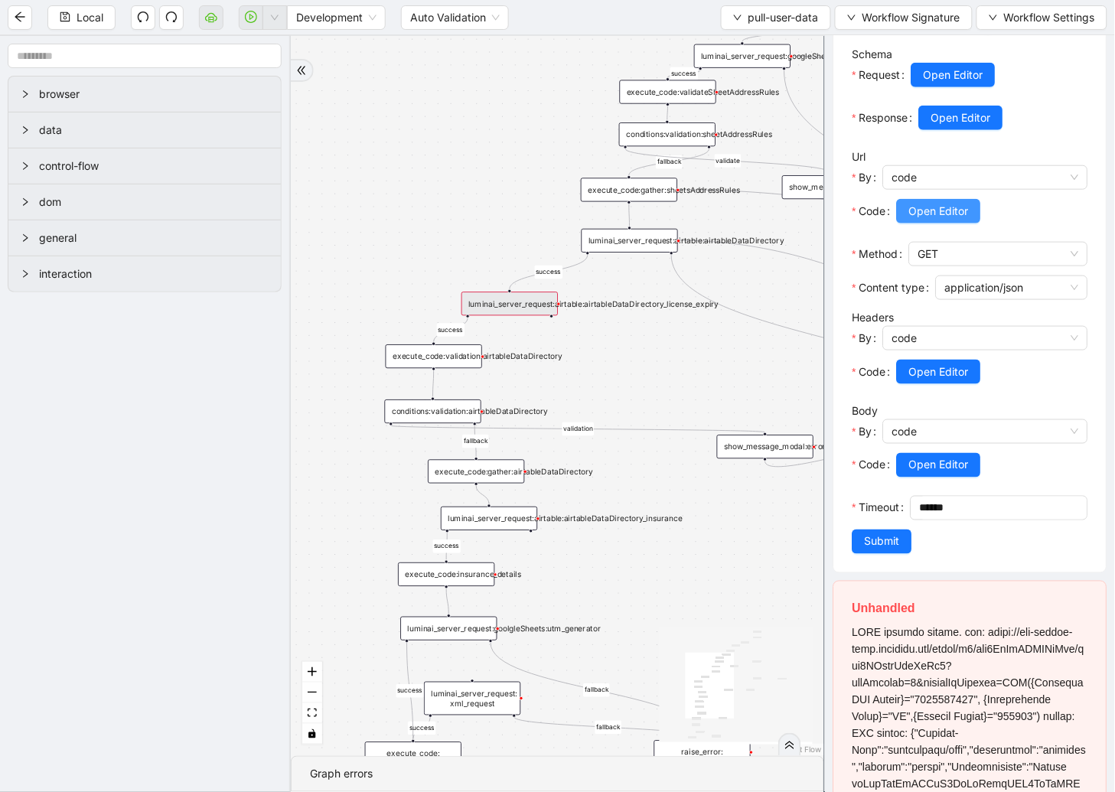
click at [905, 223] on button "Open Editor" at bounding box center [939, 211] width 84 height 24
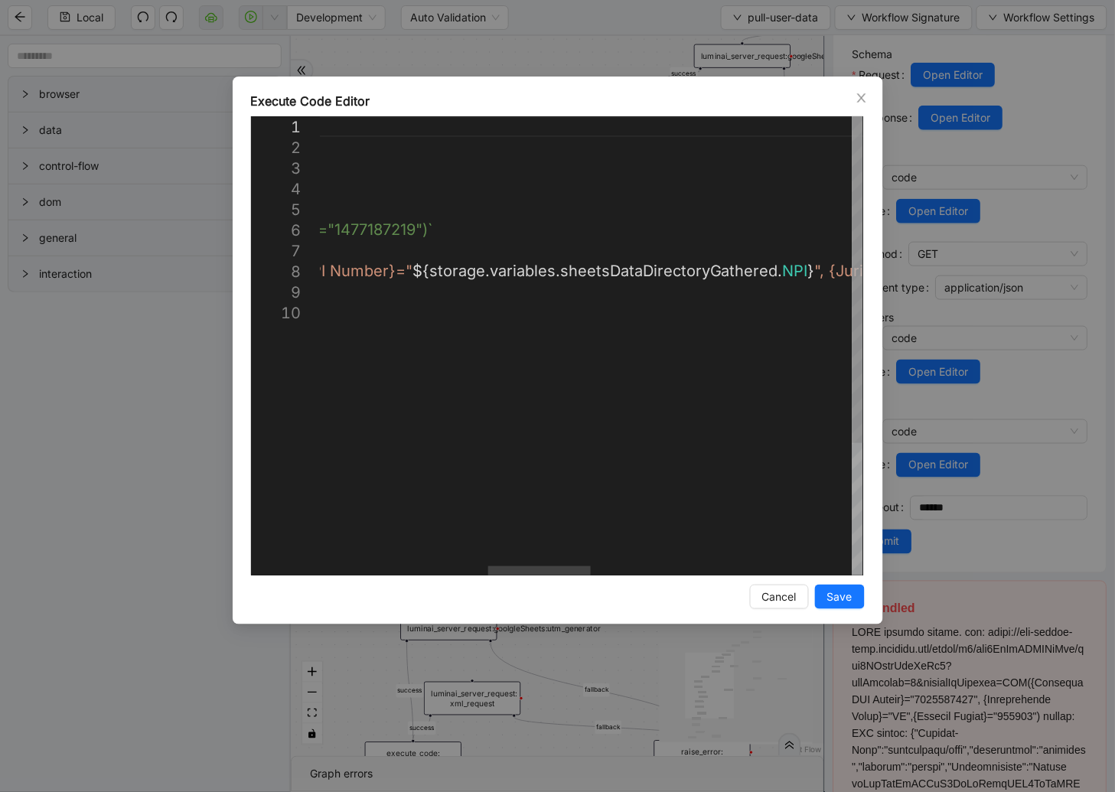
scroll to position [0, 1224]
drag, startPoint x: 450, startPoint y: 269, endPoint x: 568, endPoint y: 373, distance: 157.2
paste textarea "**********"
type textarea "**********"
click at [835, 594] on span "Save" at bounding box center [839, 596] width 25 height 17
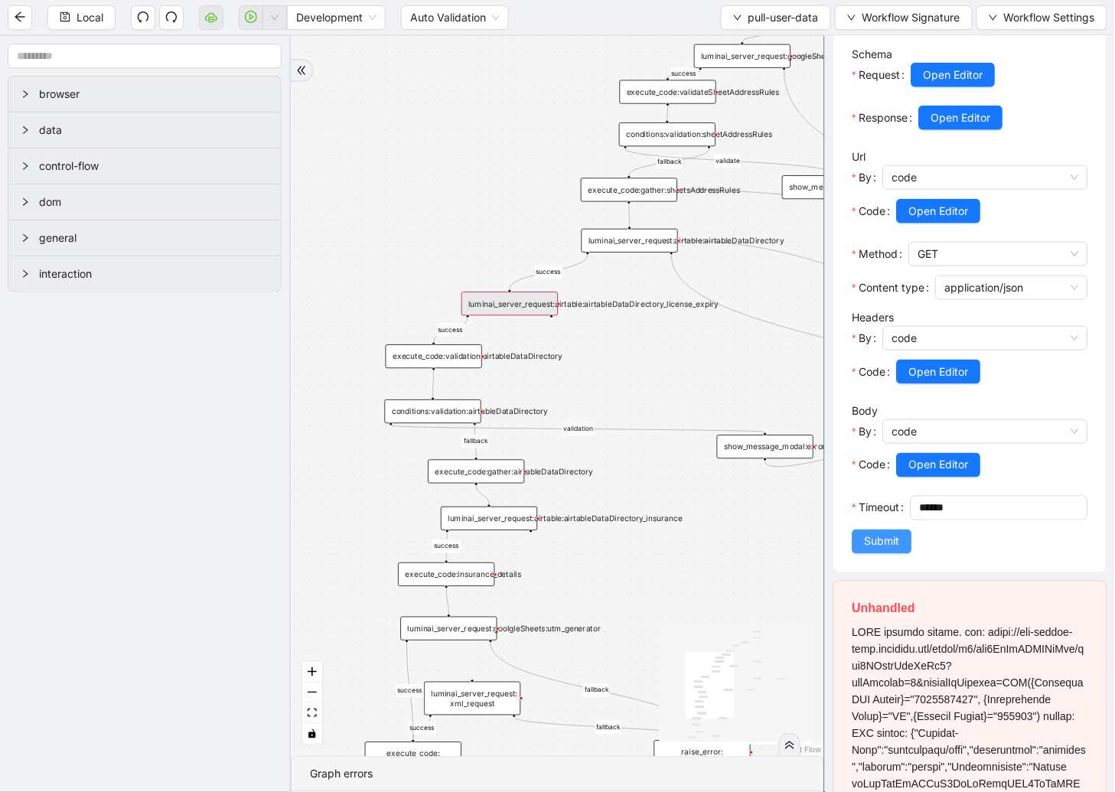
click at [897, 550] on span "Submit" at bounding box center [881, 541] width 35 height 17
click at [80, 21] on span "Local" at bounding box center [90, 17] width 27 height 17
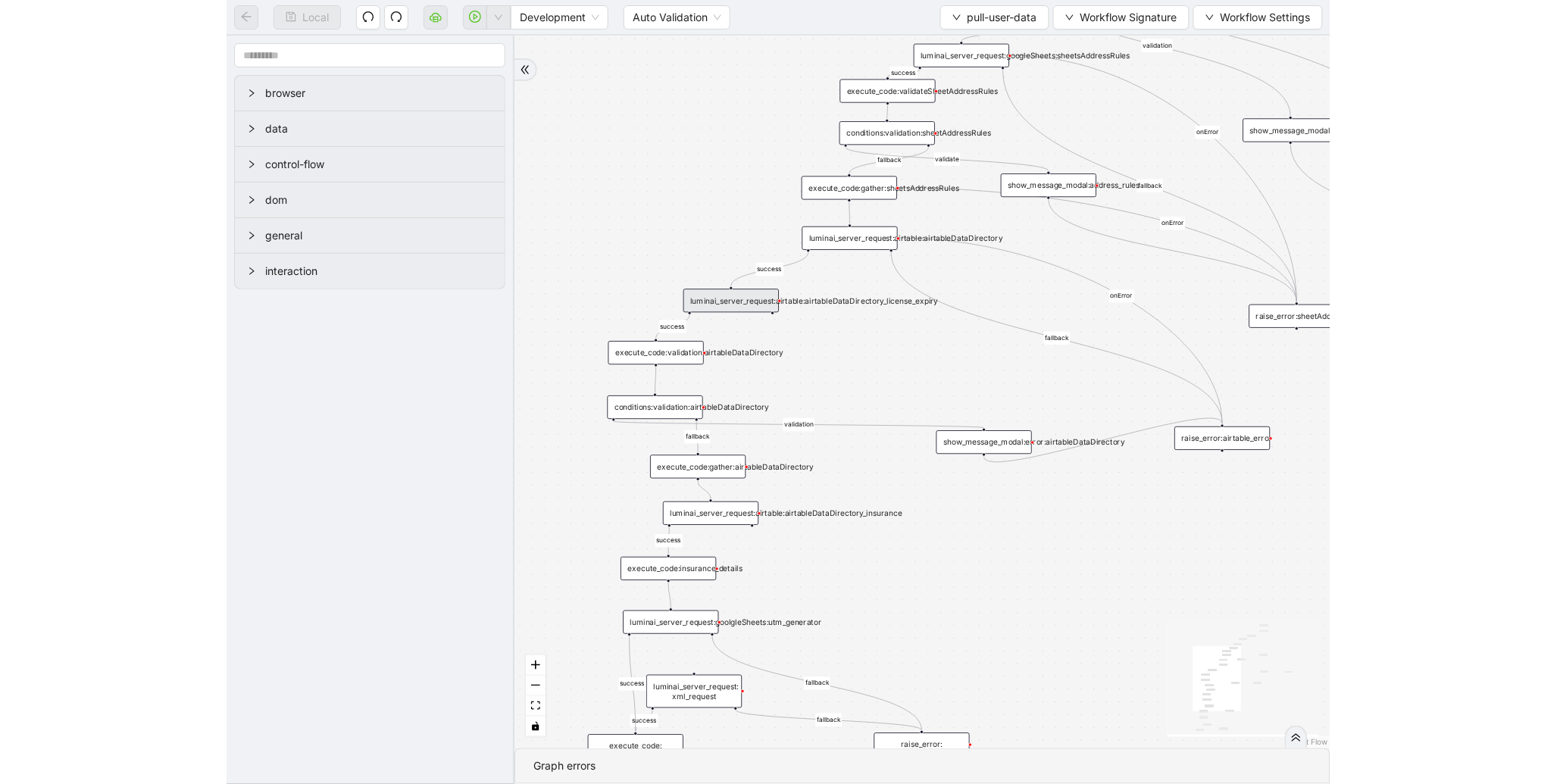
scroll to position [0, 0]
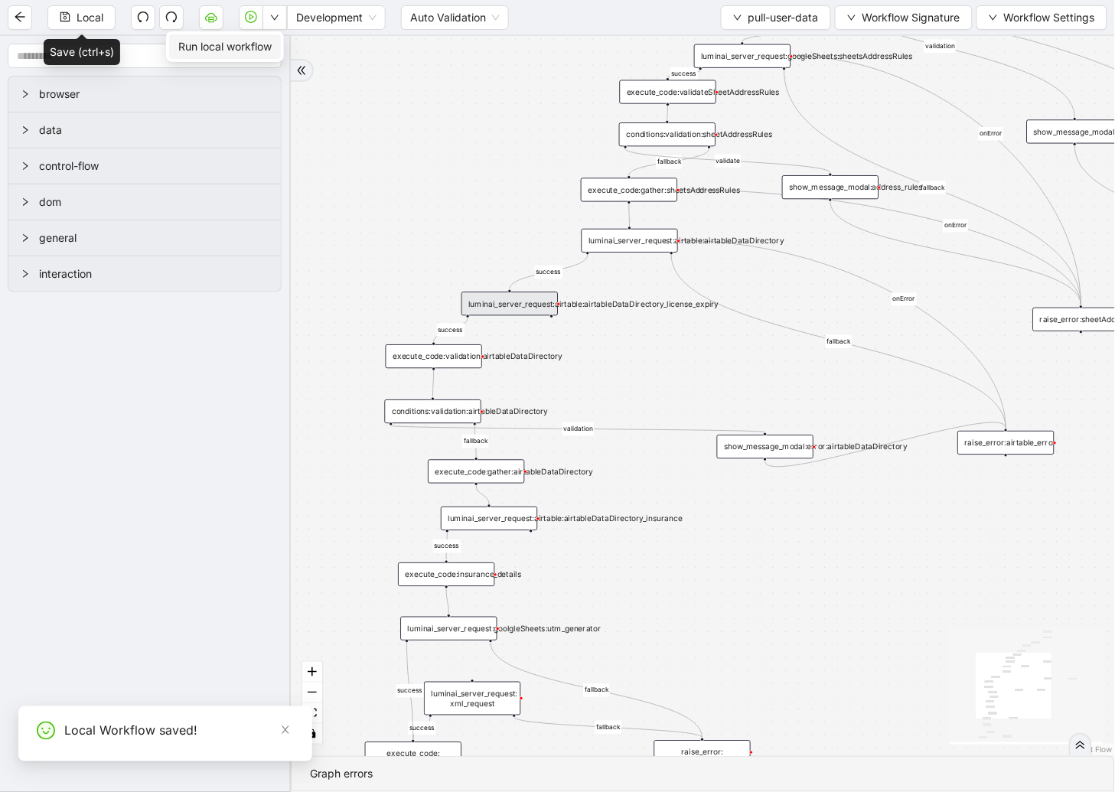
click at [271, 43] on span "Run local workflow" at bounding box center [224, 46] width 93 height 17
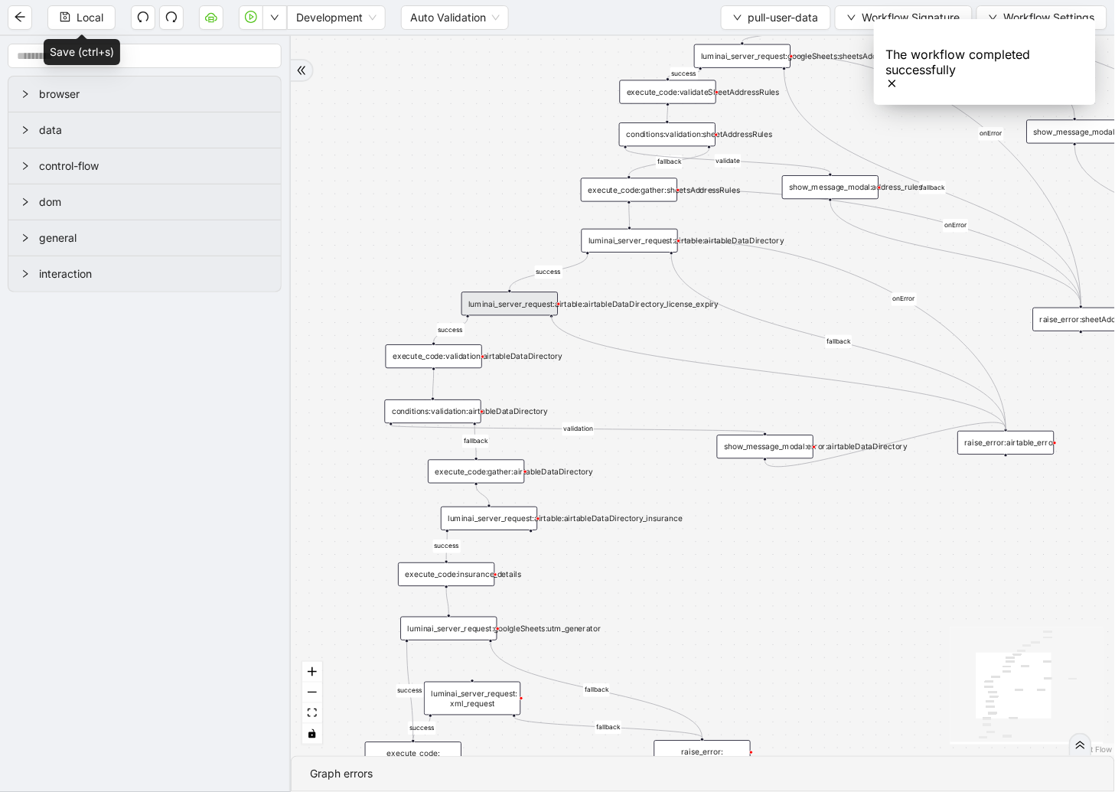
drag, startPoint x: 551, startPoint y: 317, endPoint x: 1006, endPoint y: 437, distance: 470.8
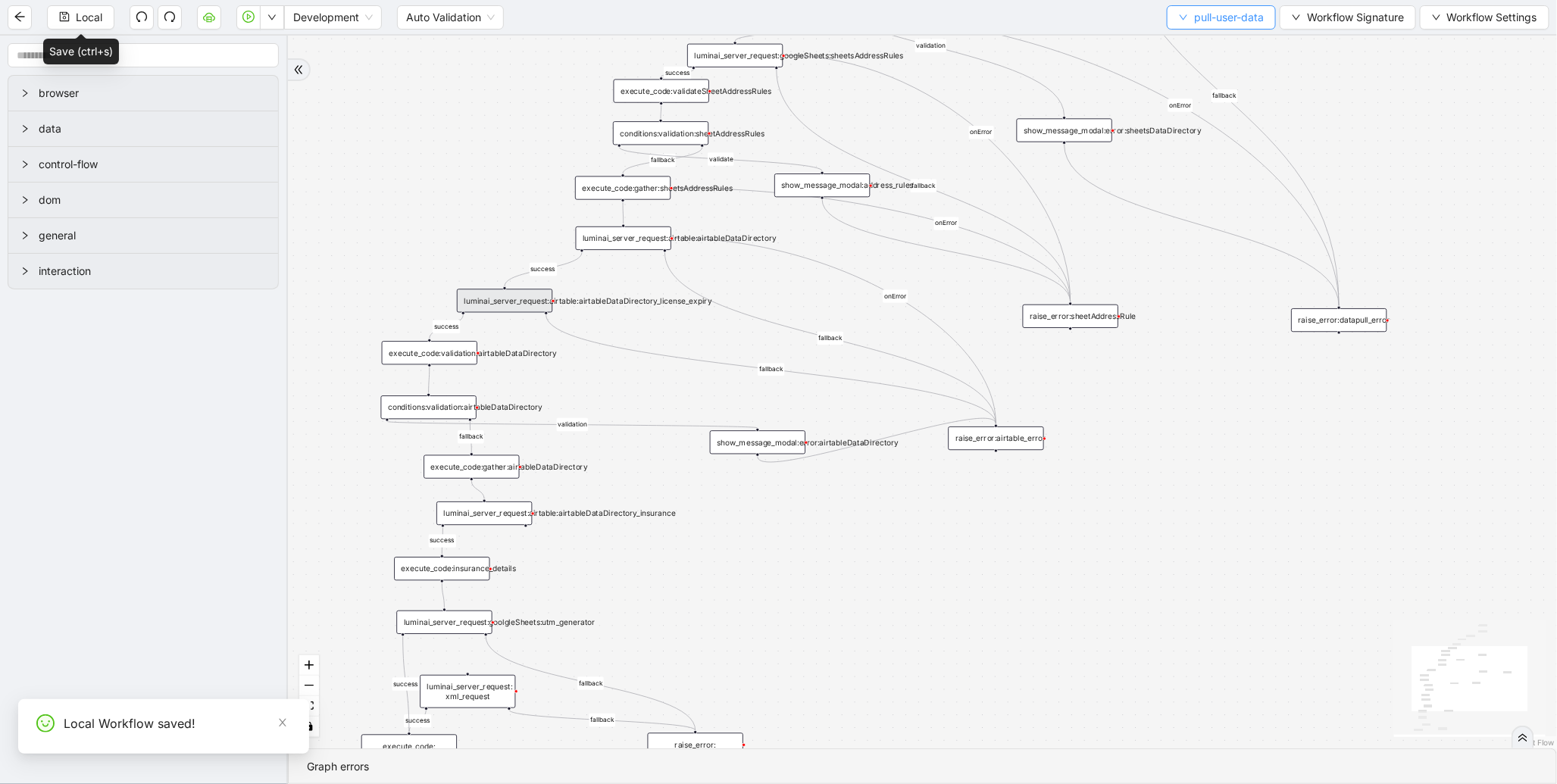
click at [1167, 20] on button "pull-user-data" at bounding box center [1221, 17] width 109 height 24
click at [1186, 47] on span "Select" at bounding box center [1217, 46] width 86 height 17
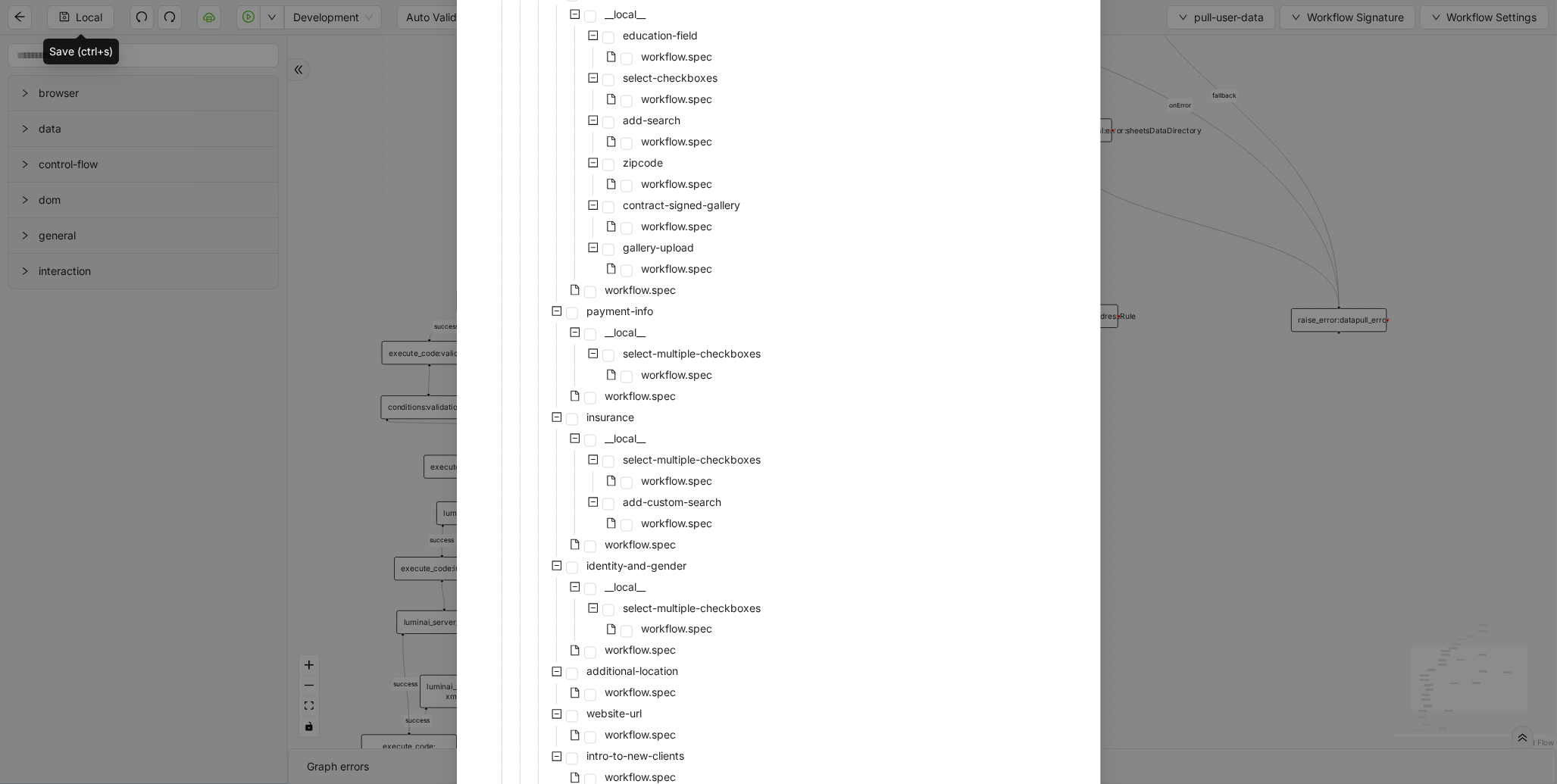
scroll to position [1071, 0]
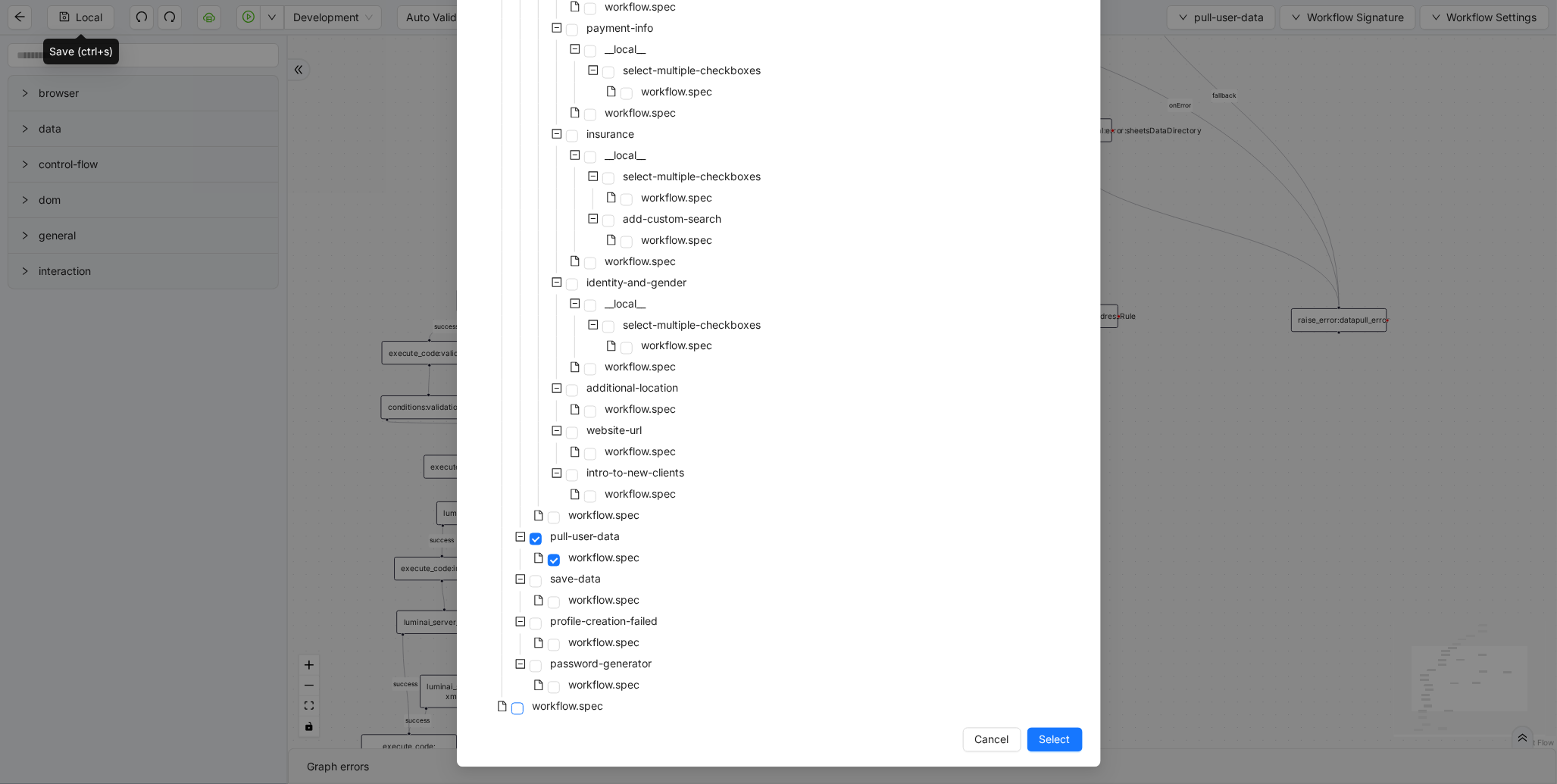
click at [511, 707] on span at bounding box center [517, 709] width 12 height 12
click at [1028, 739] on button "Select" at bounding box center [1055, 739] width 55 height 24
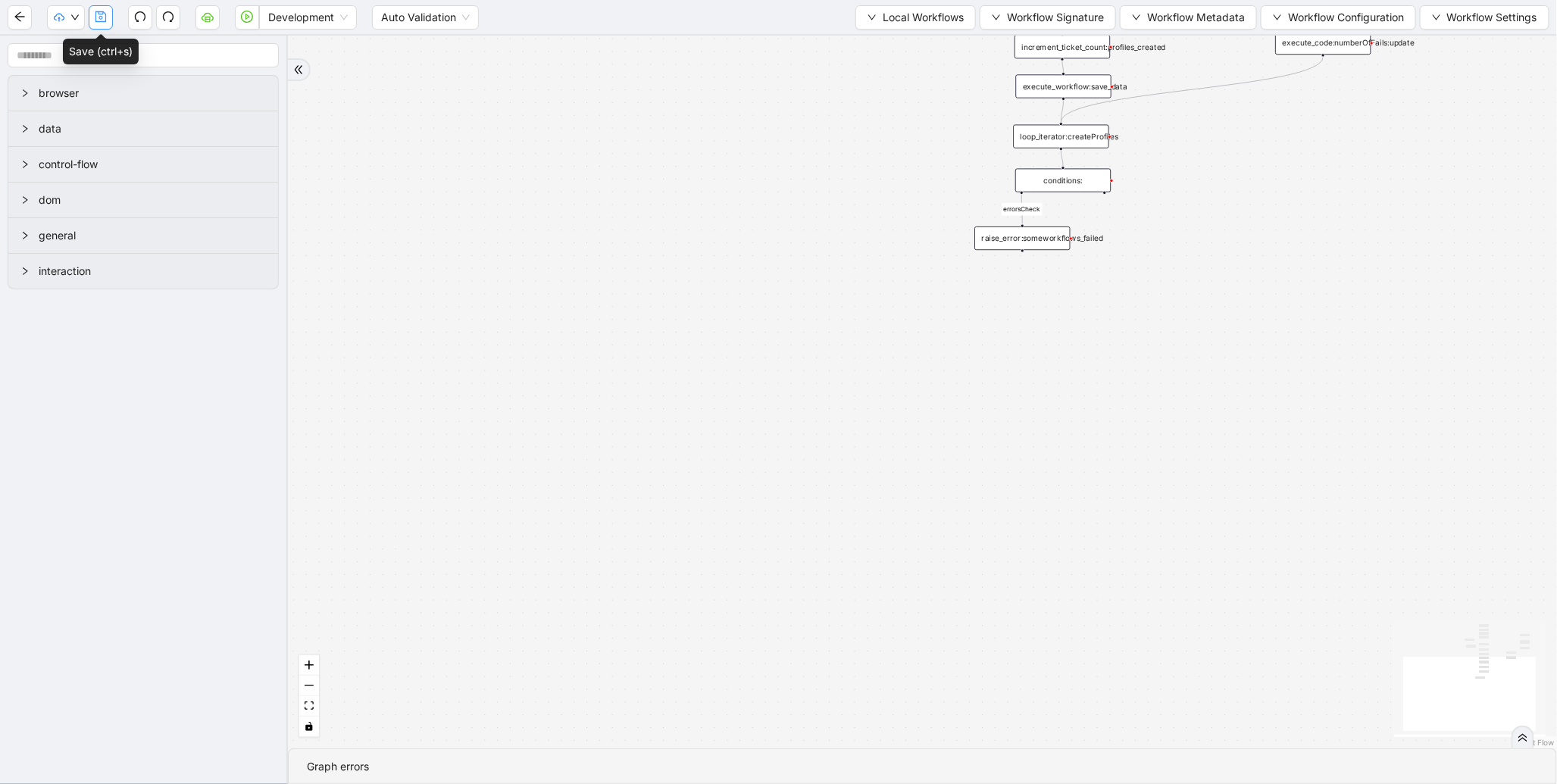
click at [109, 24] on button "button" at bounding box center [101, 17] width 24 height 24
click at [82, 42] on span "Dev: Update Needed" at bounding box center [113, 46] width 110 height 17
click at [98, 66] on span "Prod: Update Needed" at bounding box center [113, 70] width 110 height 17
click at [882, 27] on button "Local Workflows" at bounding box center [916, 17] width 121 height 24
click at [882, 44] on span "Select" at bounding box center [908, 46] width 98 height 17
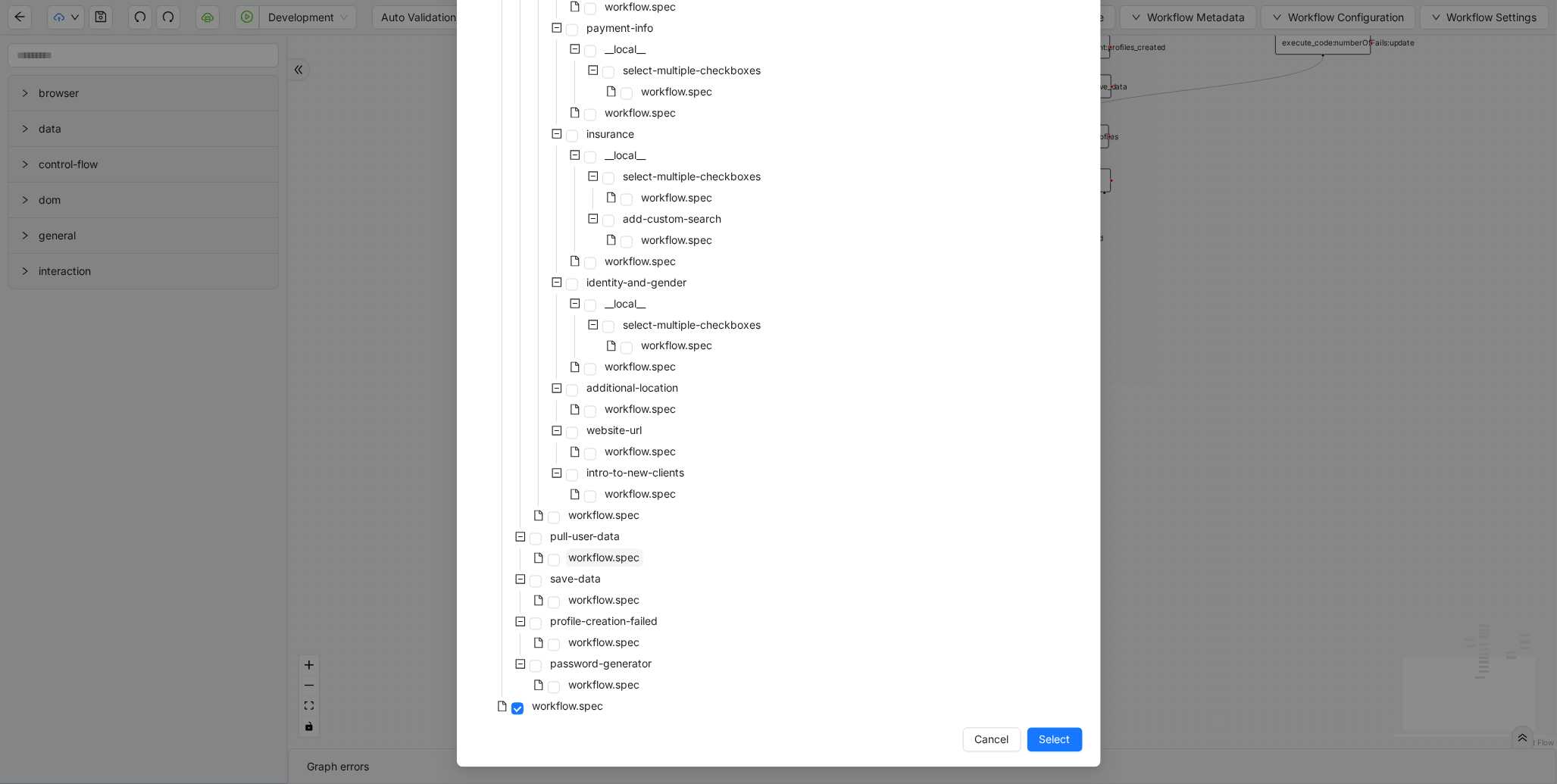
click at [601, 557] on span "workflow.spec" at bounding box center [605, 557] width 71 height 13
click at [1040, 732] on span "Select" at bounding box center [1055, 739] width 31 height 17
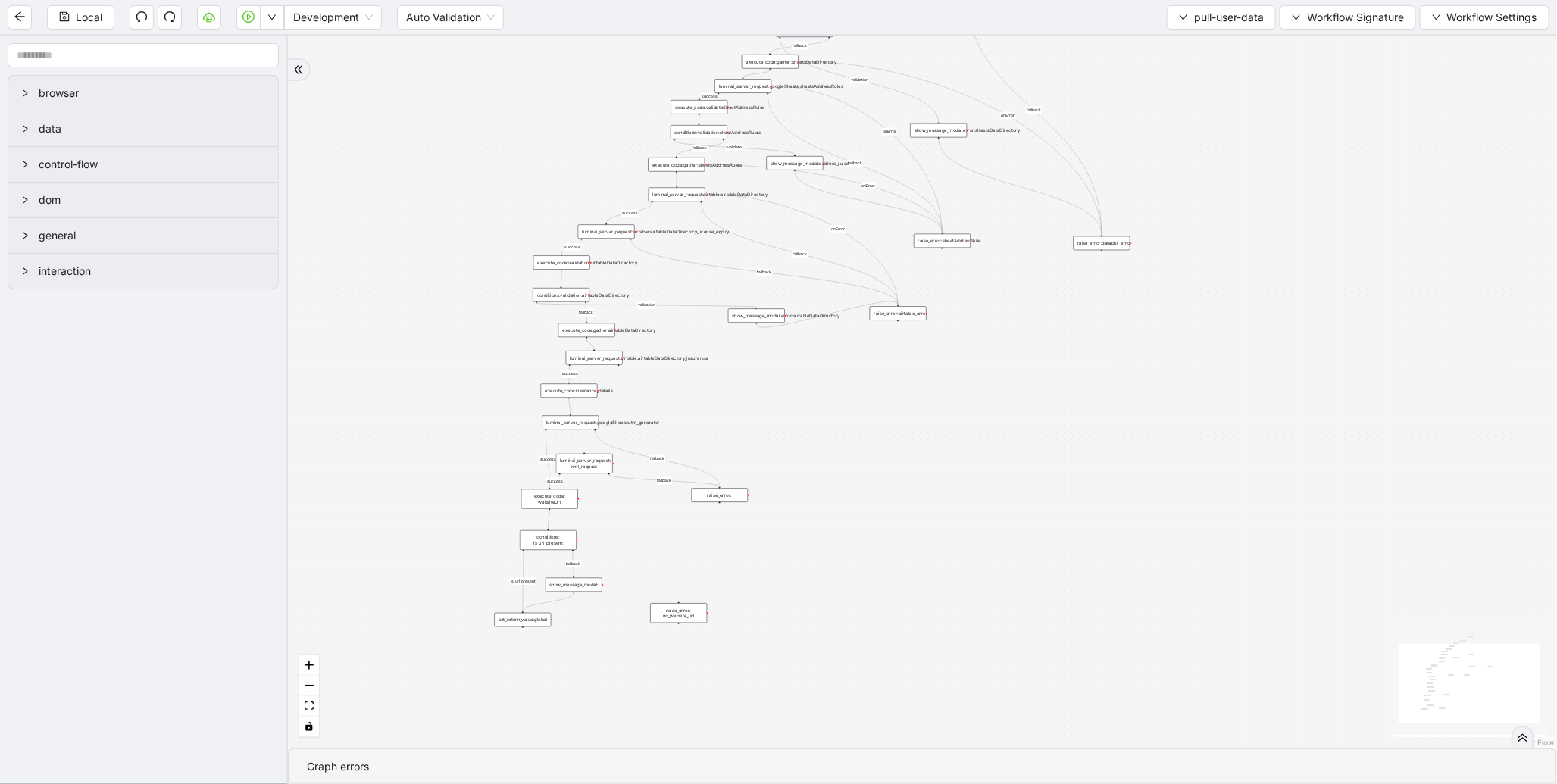
drag, startPoint x: 724, startPoint y: 634, endPoint x: 737, endPoint y: 430, distance: 204.4
click at [737, 430] on div "fallback validation fallback validation fallback fallback success fallback vali…" at bounding box center [922, 392] width 1269 height 713
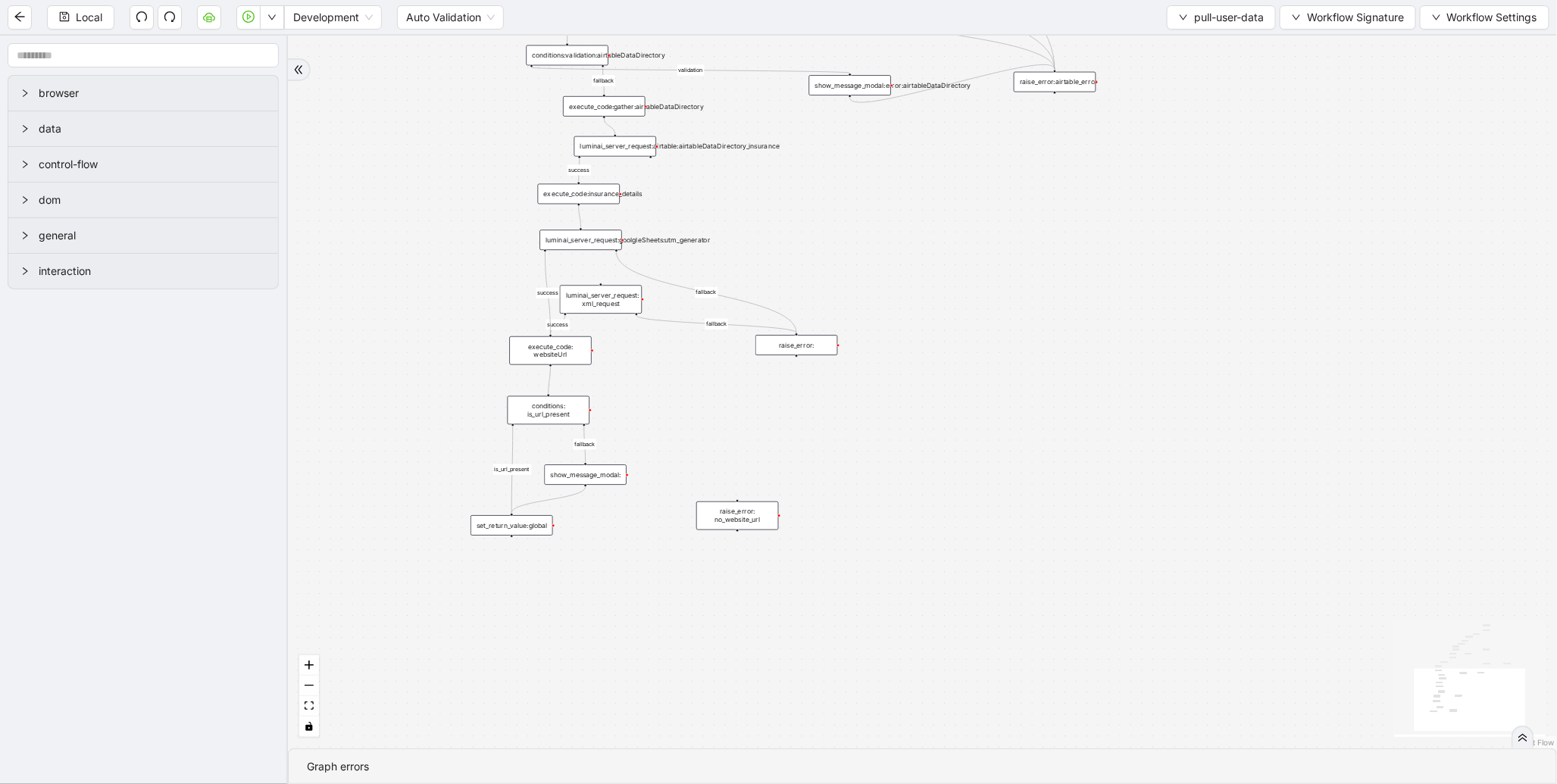
drag, startPoint x: 859, startPoint y: 472, endPoint x: 855, endPoint y: 229, distance: 243.0
click at [855, 229] on div "fallback validation fallback validation fallback fallback success fallback vali…" at bounding box center [922, 392] width 1269 height 713
